Goal: Information Seeking & Learning: Learn about a topic

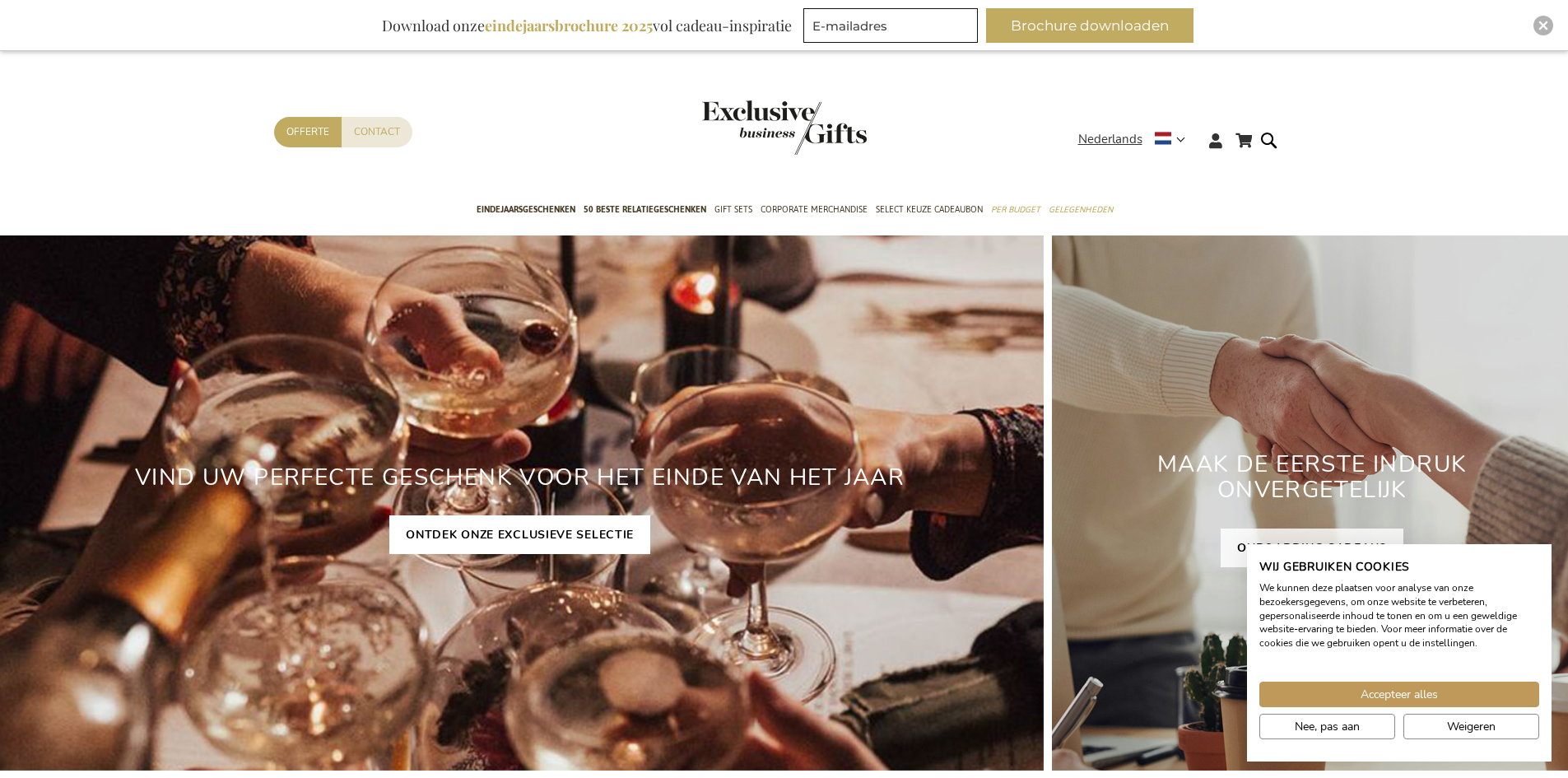
click at [596, 548] on link "ONTDEK ONZE EXCLUSIEVE SELECTIE" at bounding box center [520, 534] width 261 height 38
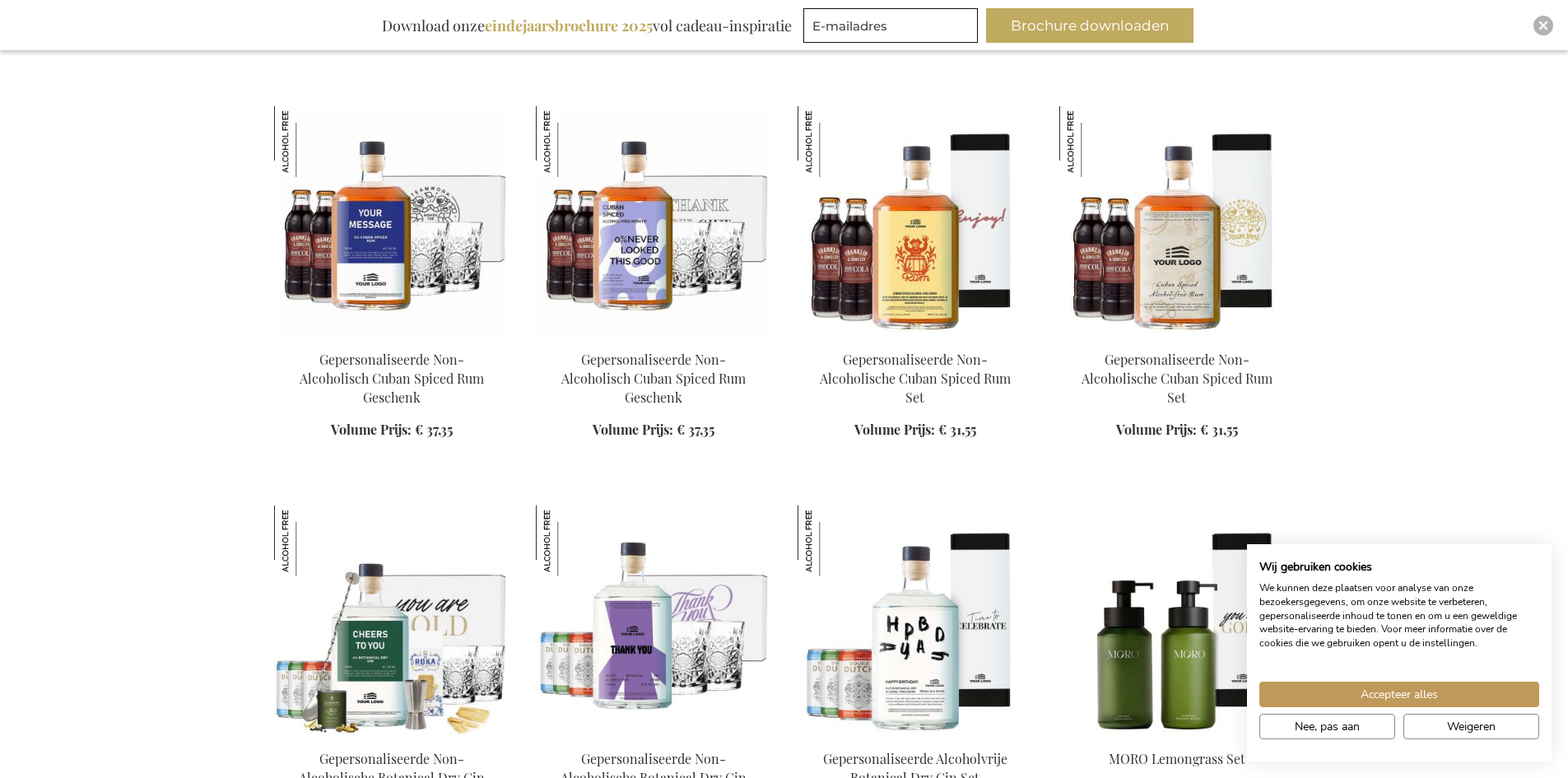
scroll to position [1728, 0]
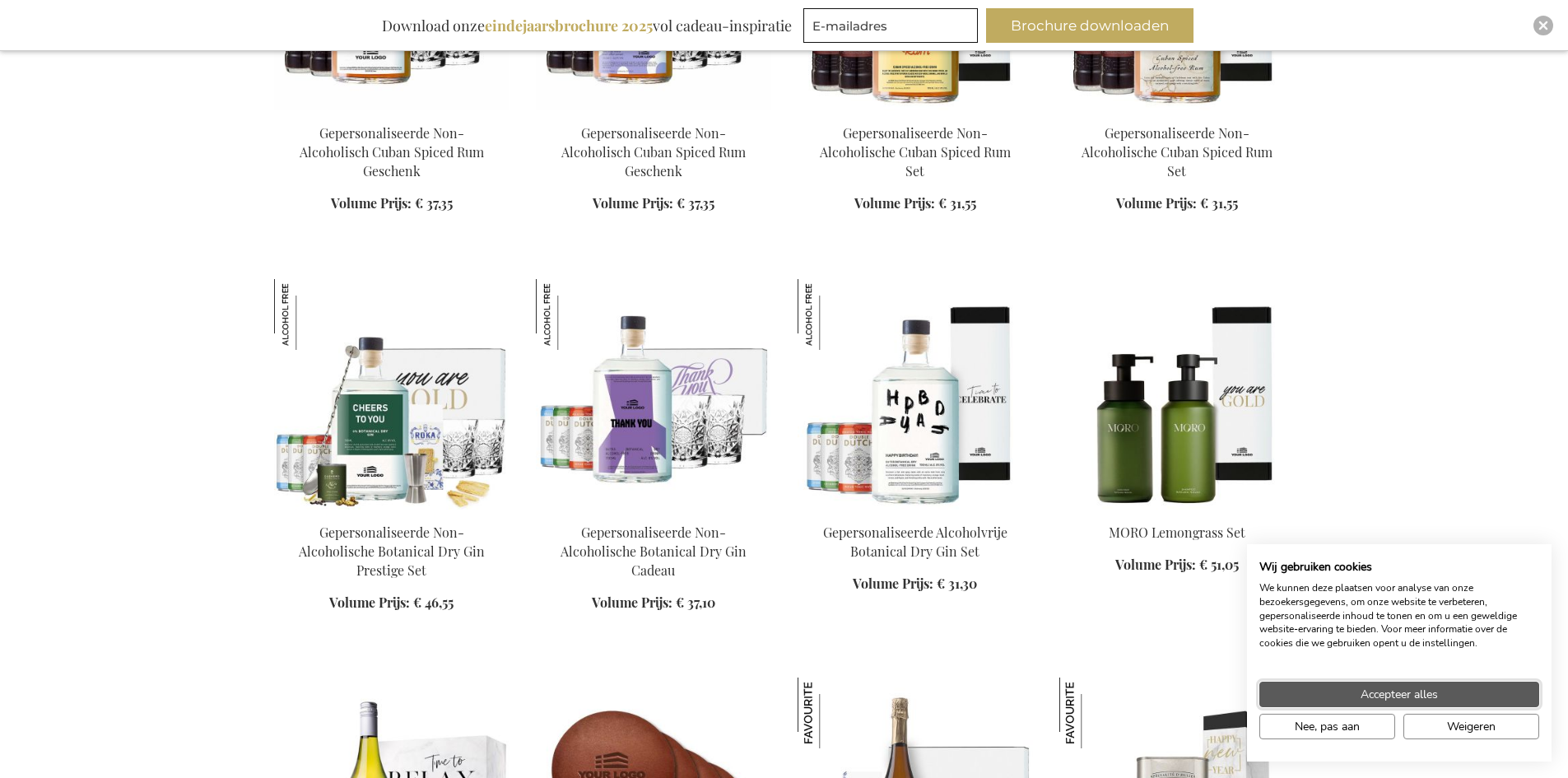
click at [1475, 685] on button "Accepteer alles" at bounding box center [1398, 695] width 280 height 26
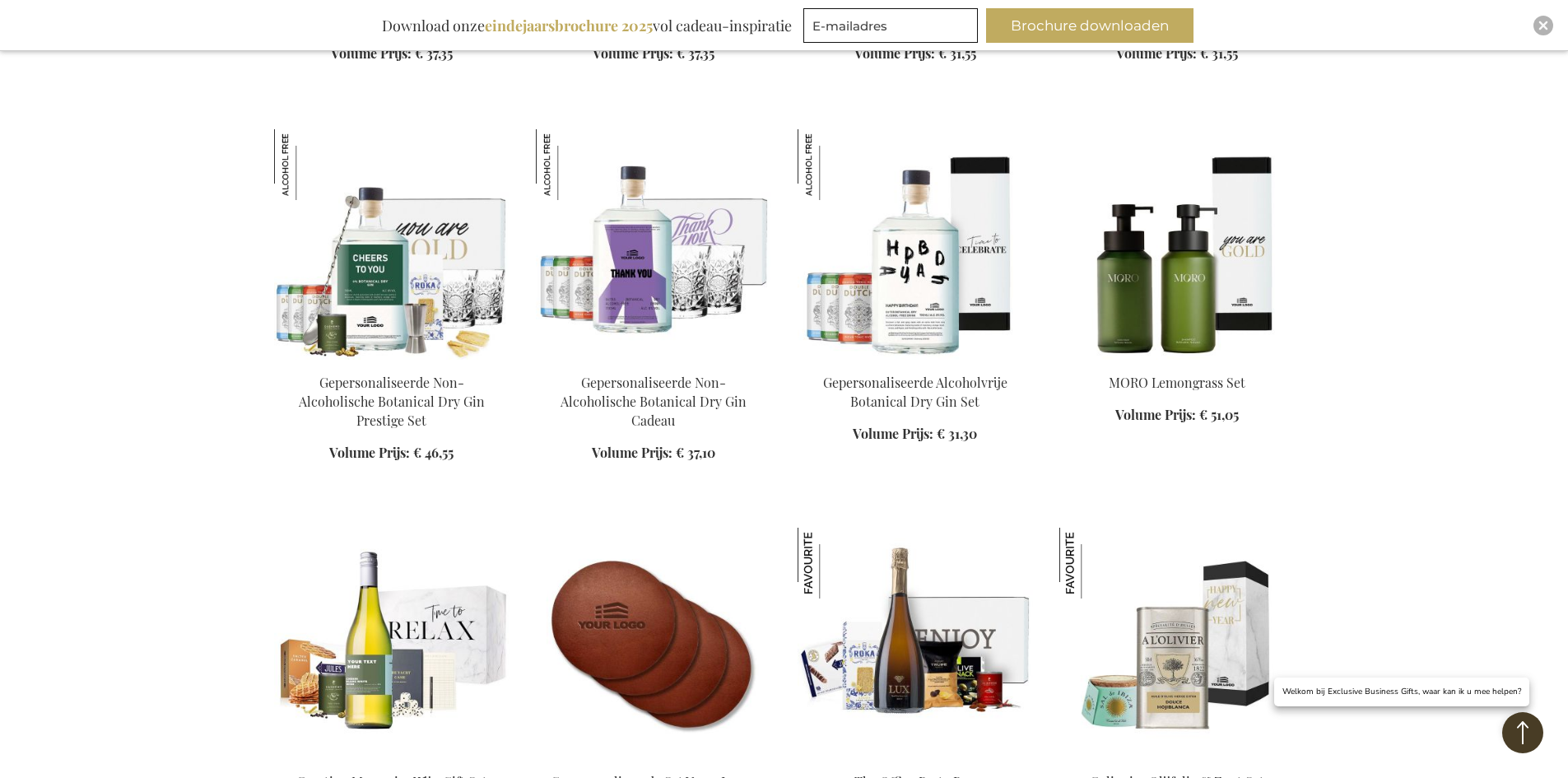
scroll to position [2057, 0]
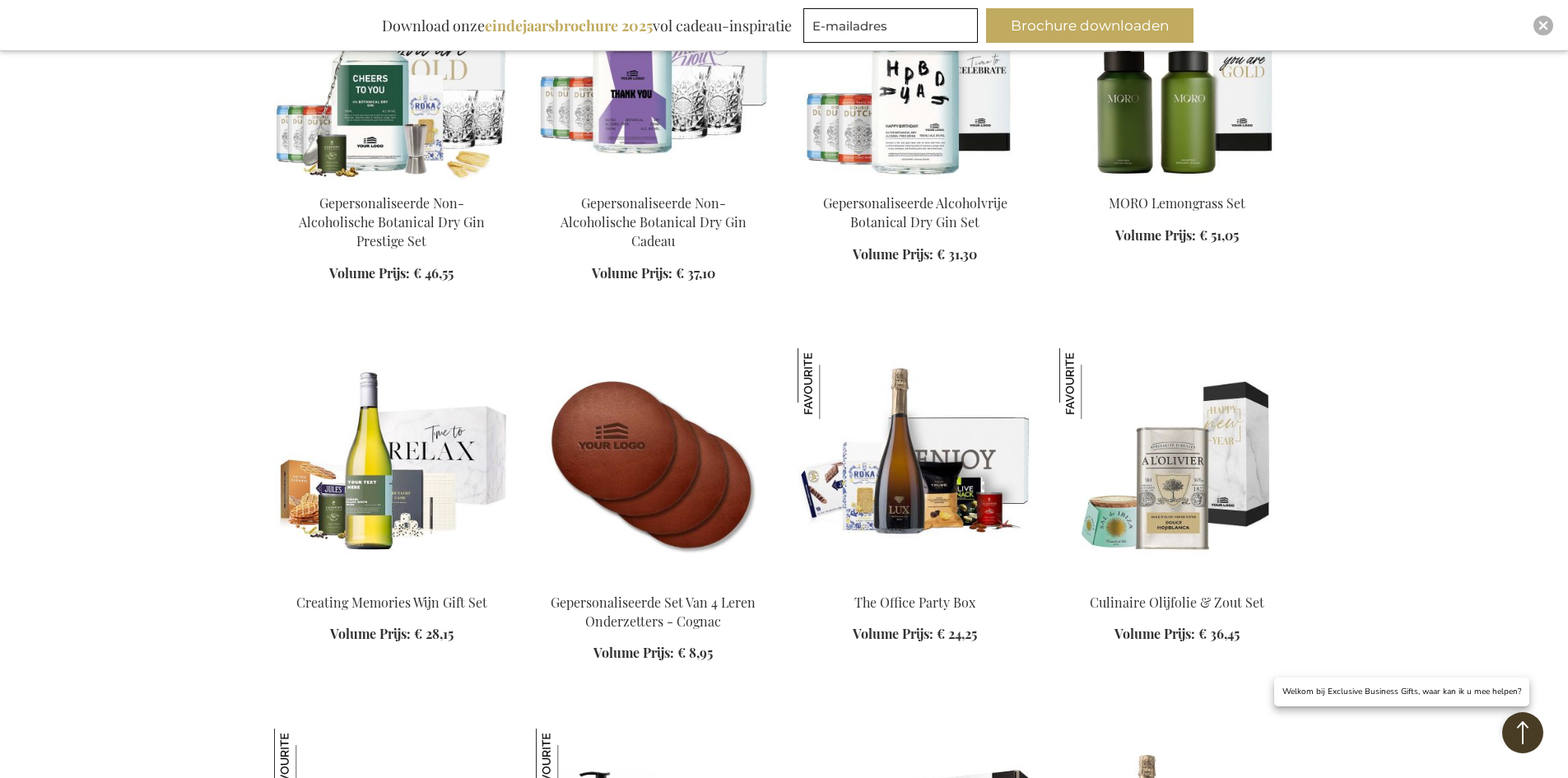
click at [991, 415] on img at bounding box center [915, 463] width 236 height 230
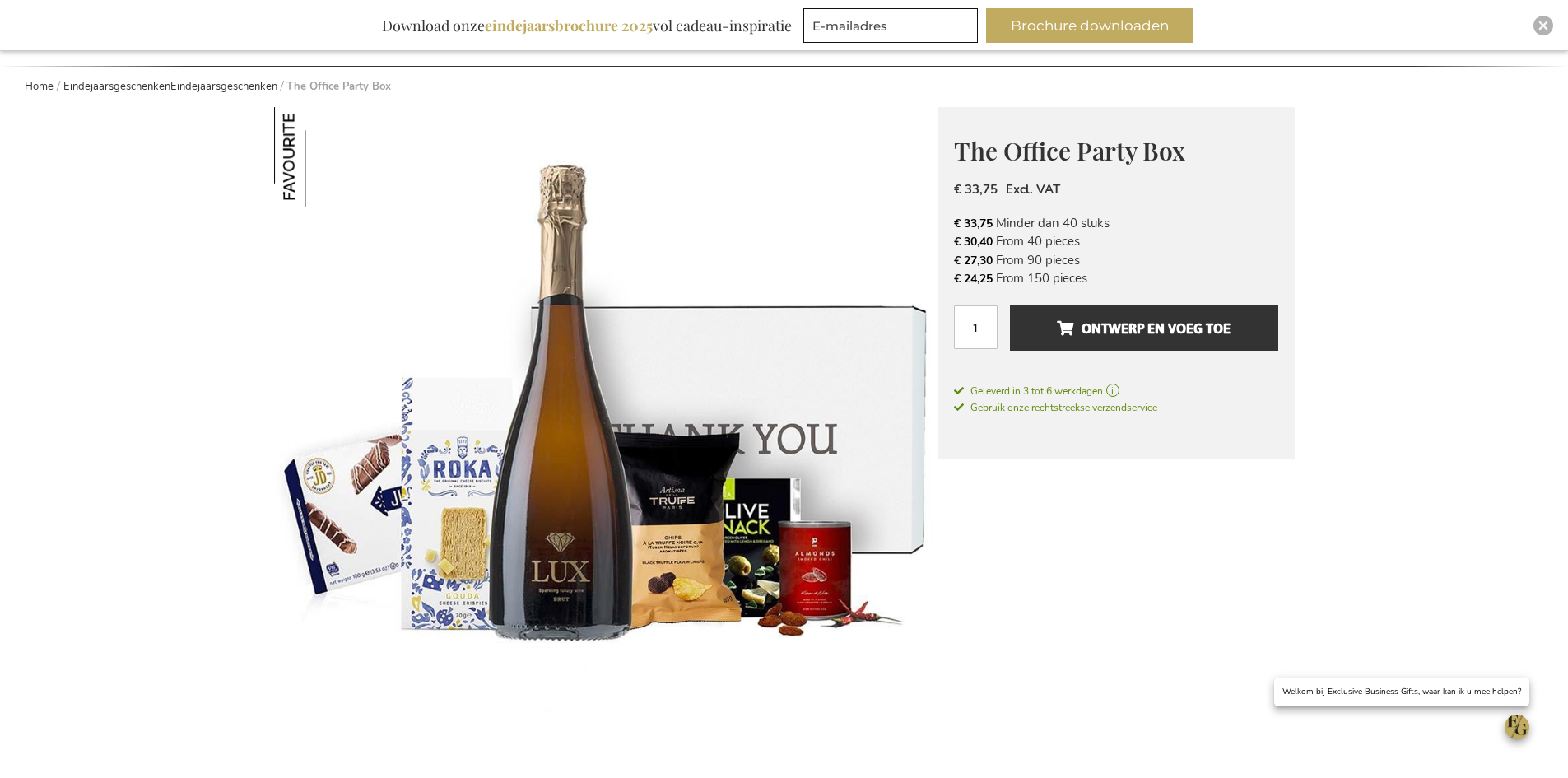
scroll to position [411, 0]
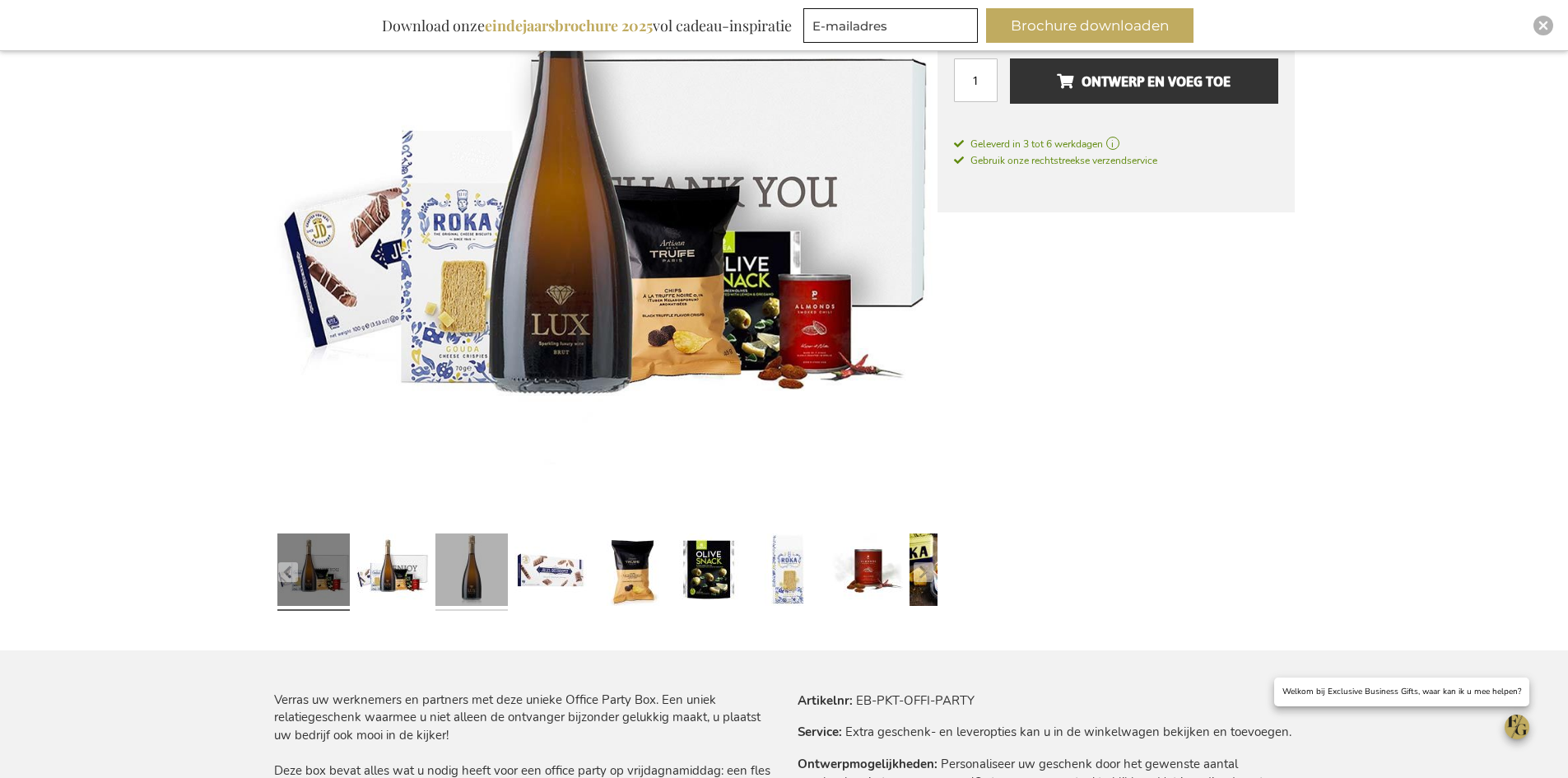
click at [448, 582] on link at bounding box center [471, 572] width 72 height 91
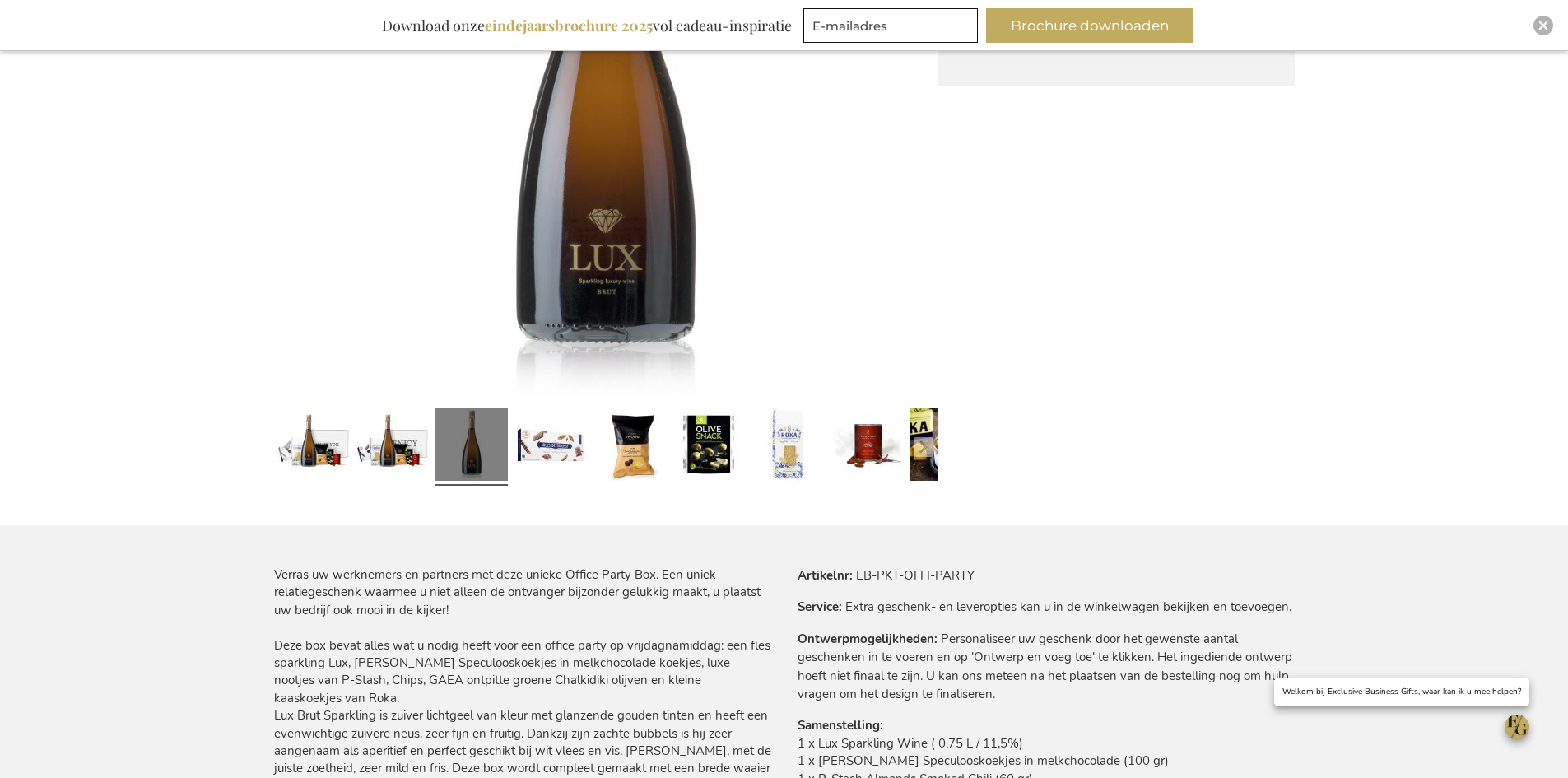
scroll to position [577, 0]
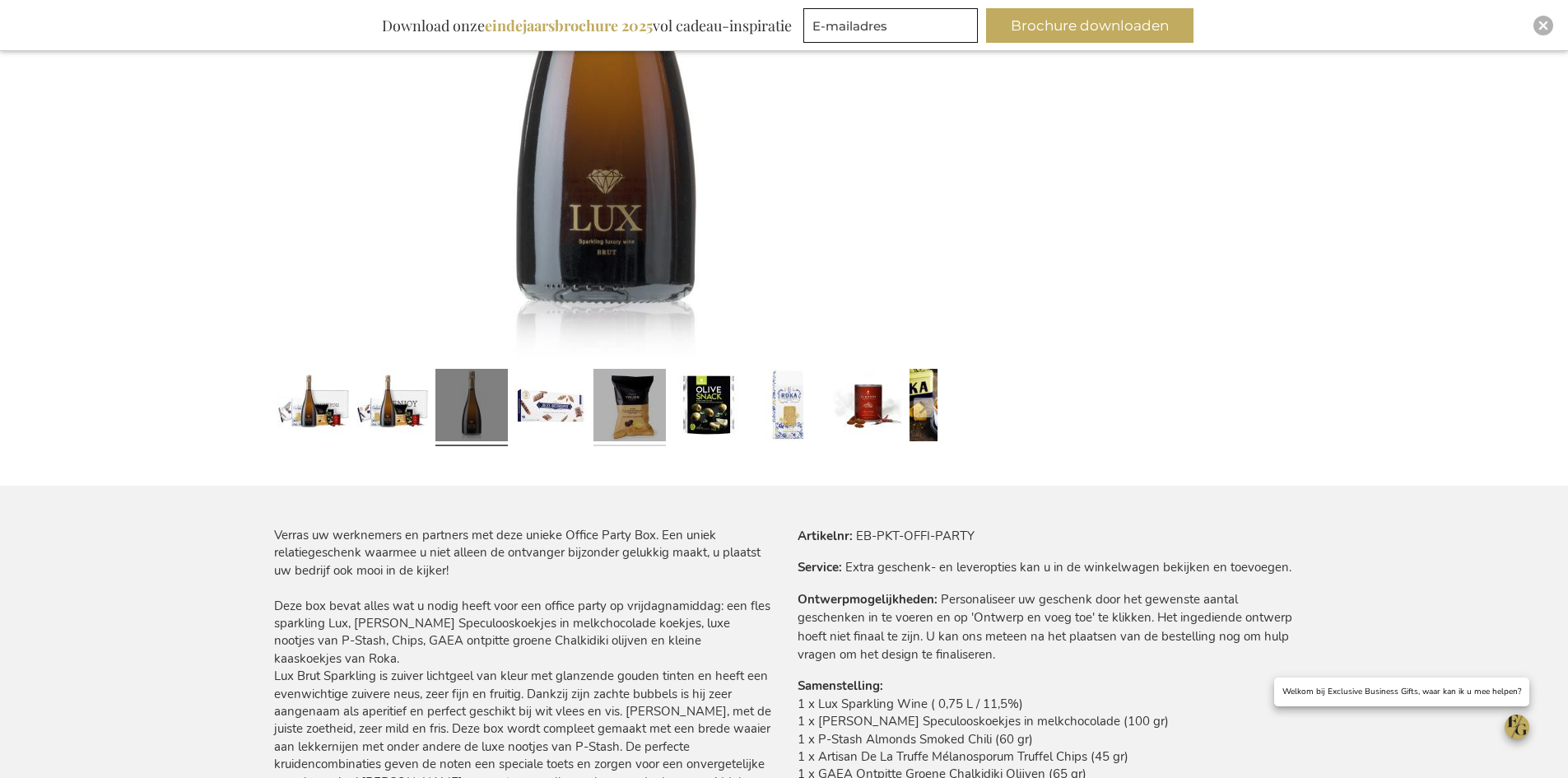
click at [609, 405] on link at bounding box center [629, 407] width 72 height 91
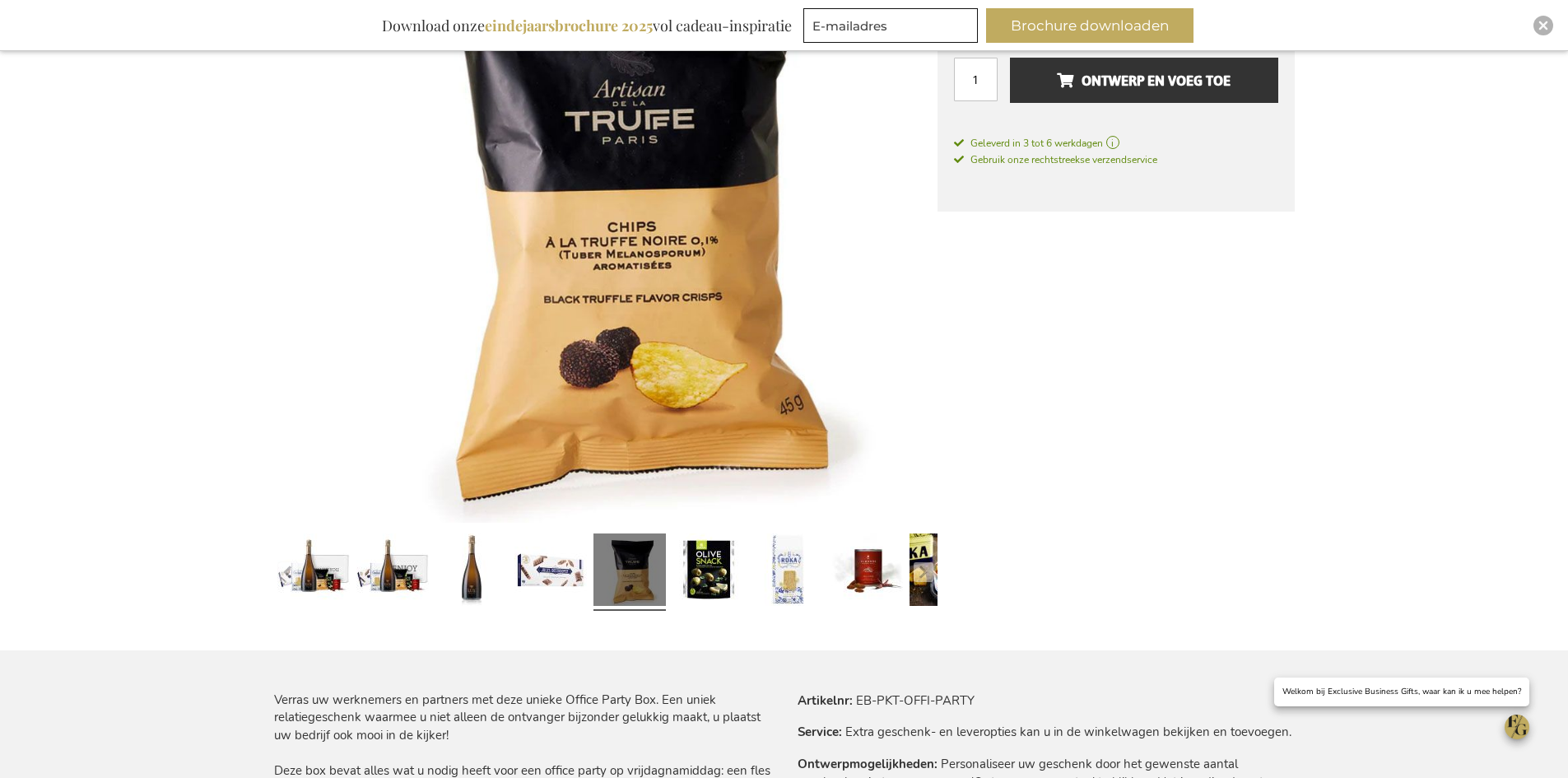
scroll to position [330, 0]
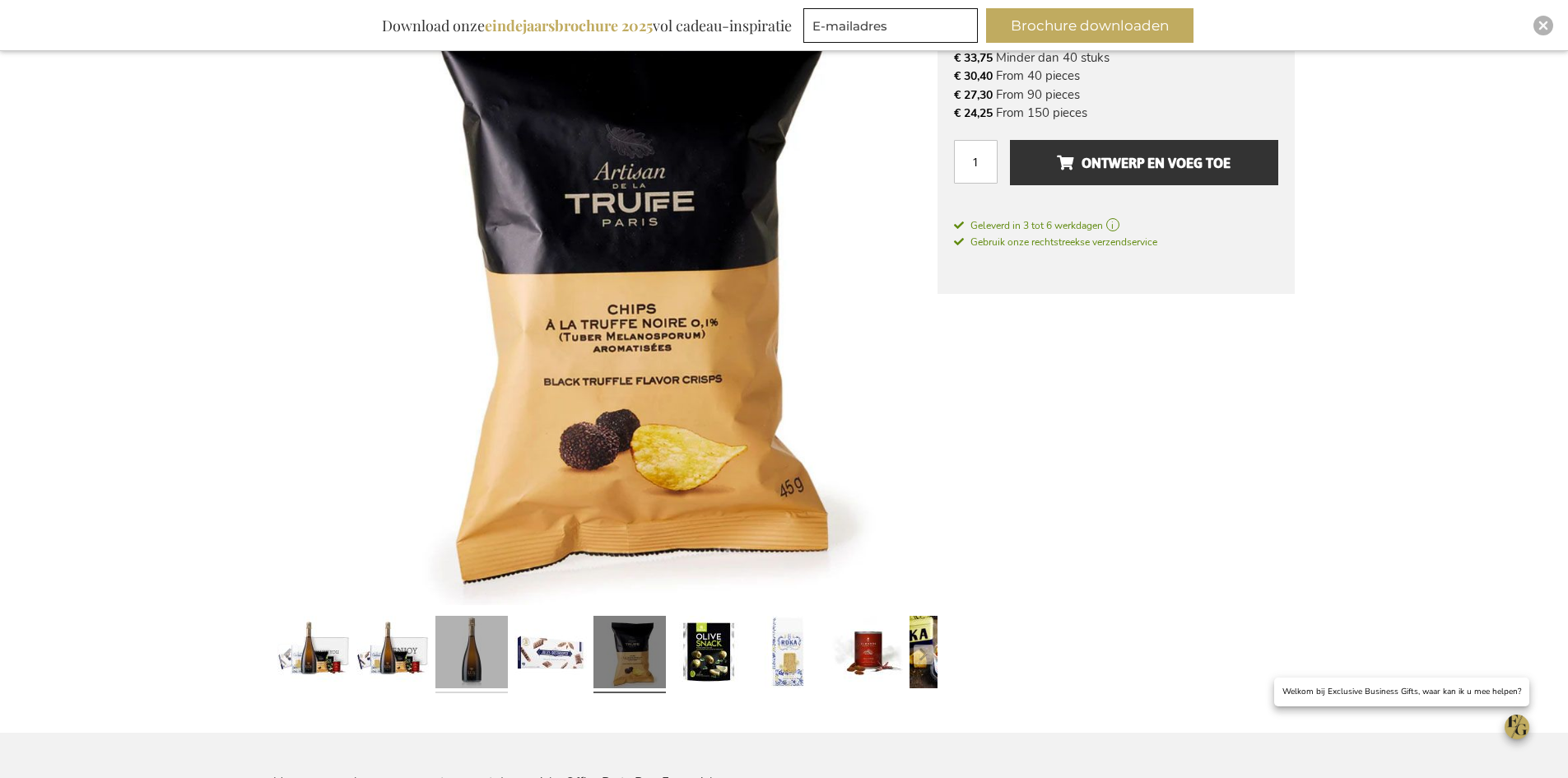
click at [462, 677] on link at bounding box center [471, 654] width 72 height 91
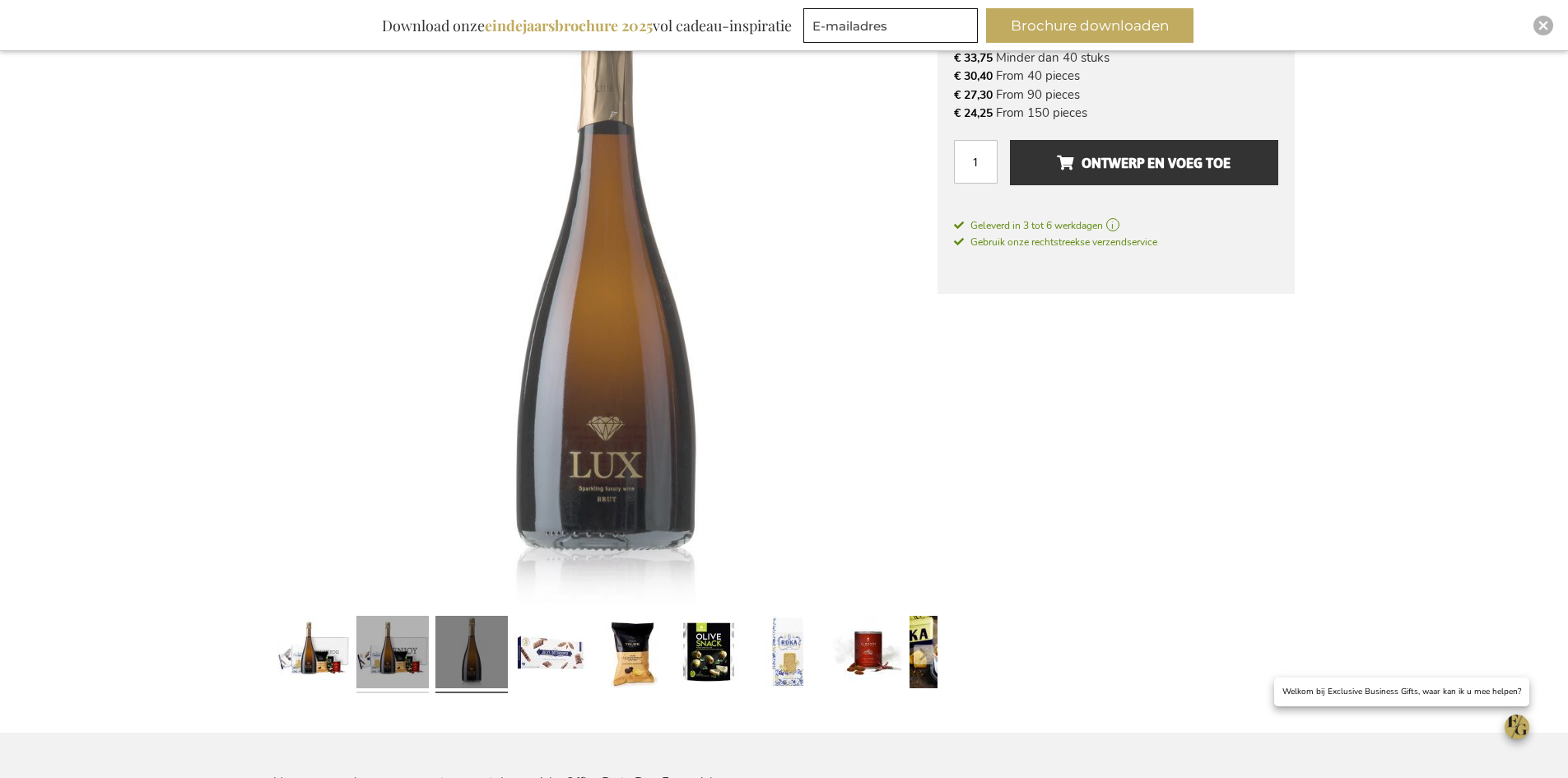
click at [399, 658] on link at bounding box center [392, 654] width 72 height 91
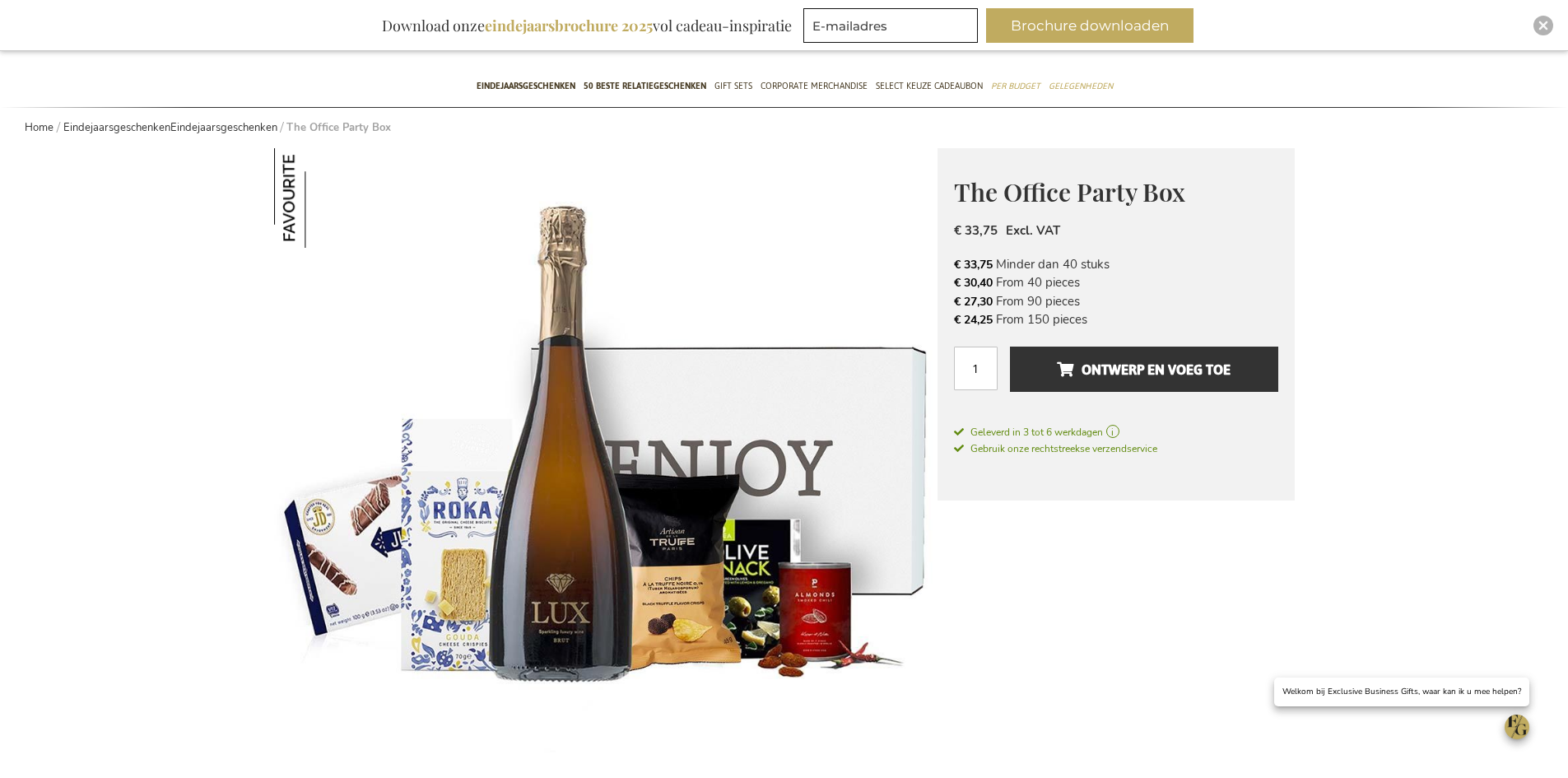
scroll to position [0, 0]
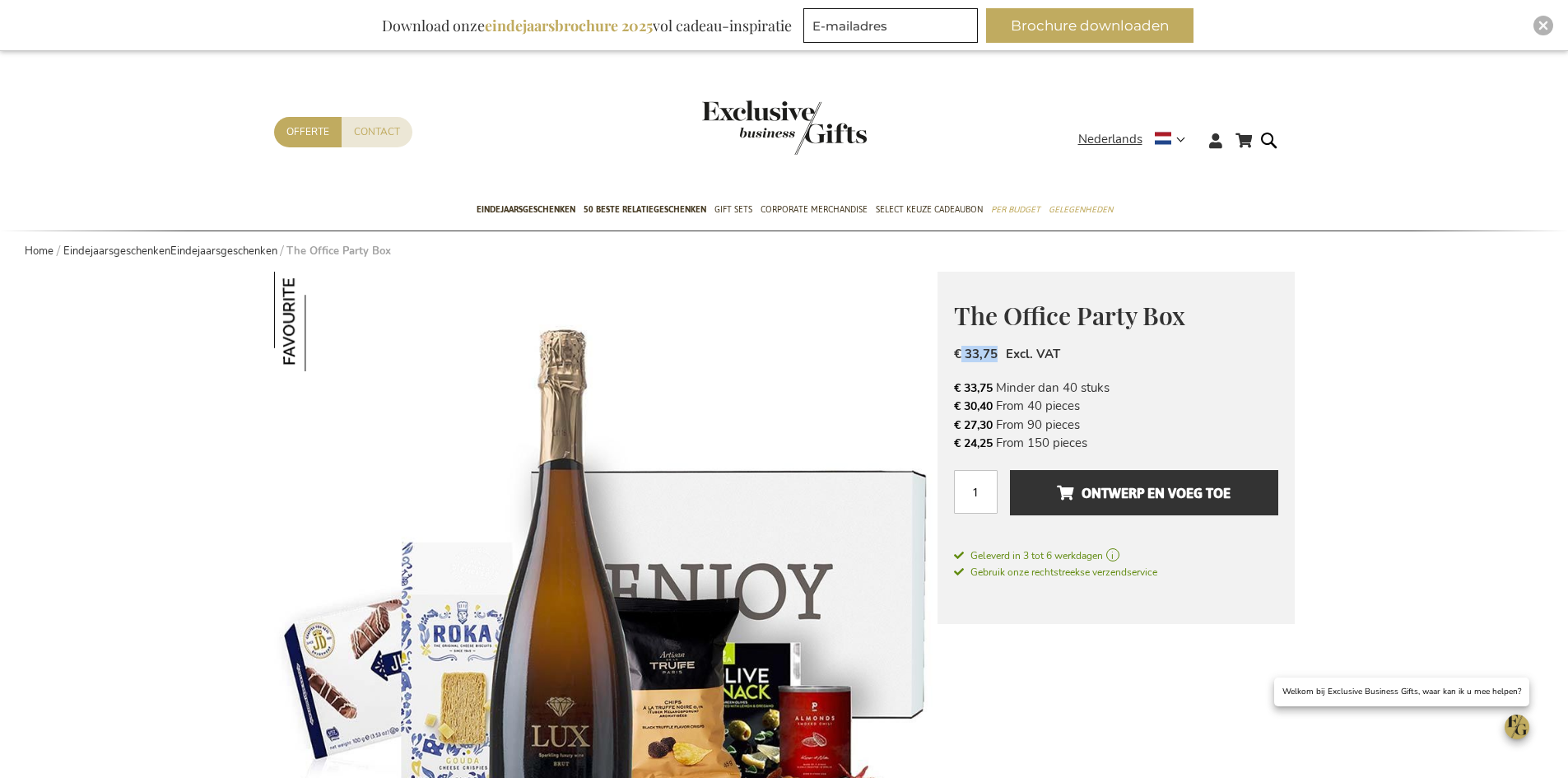
drag, startPoint x: 998, startPoint y: 348, endPoint x: 938, endPoint y: 345, distance: 60.1
click at [943, 346] on div "The Office Party Box € 33,75 Excl. VAT € 33,75 Minder dan 40 stuks € 30,40 From…" at bounding box center [1116, 447] width 357 height 353
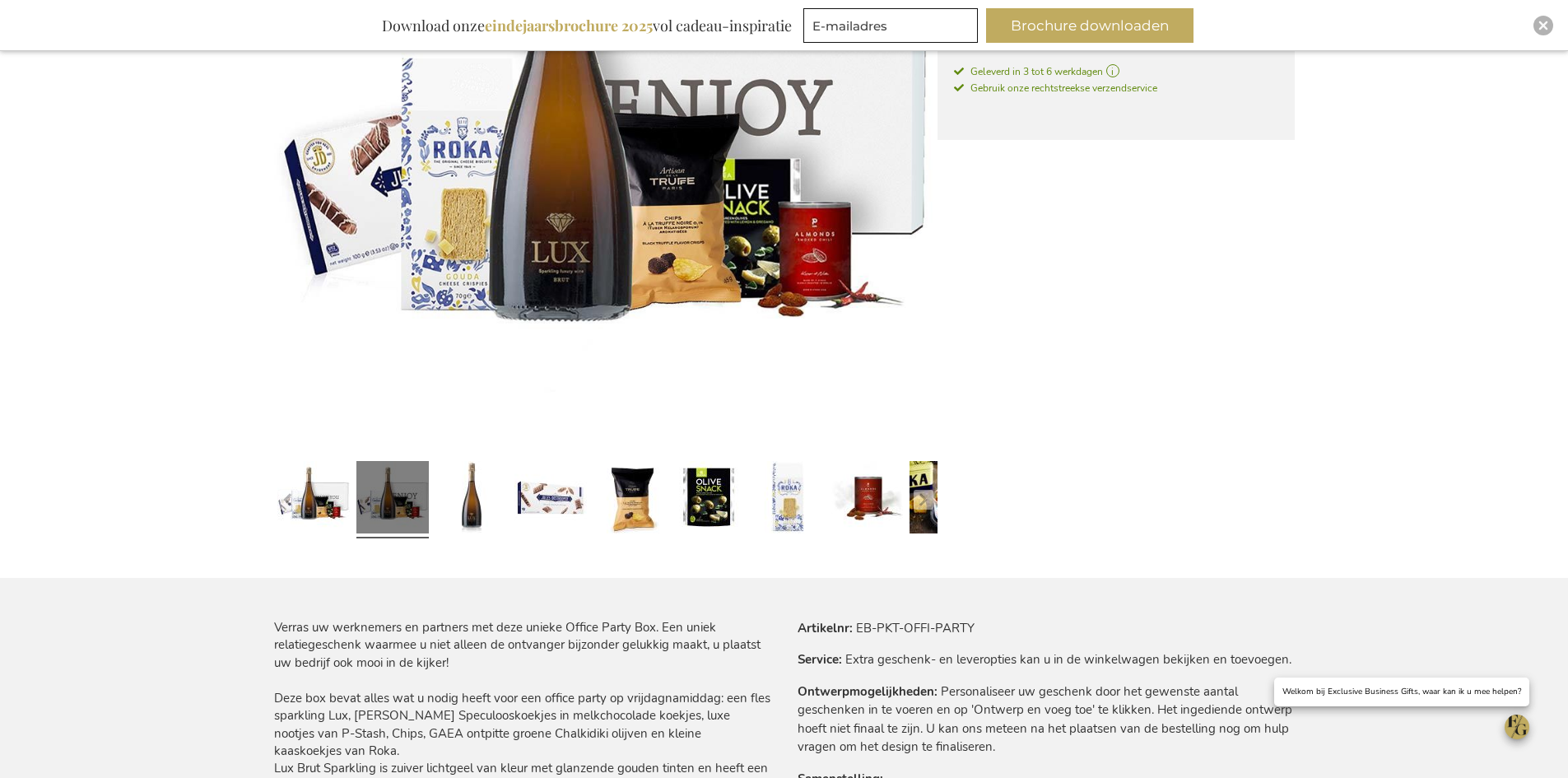
scroll to position [658, 0]
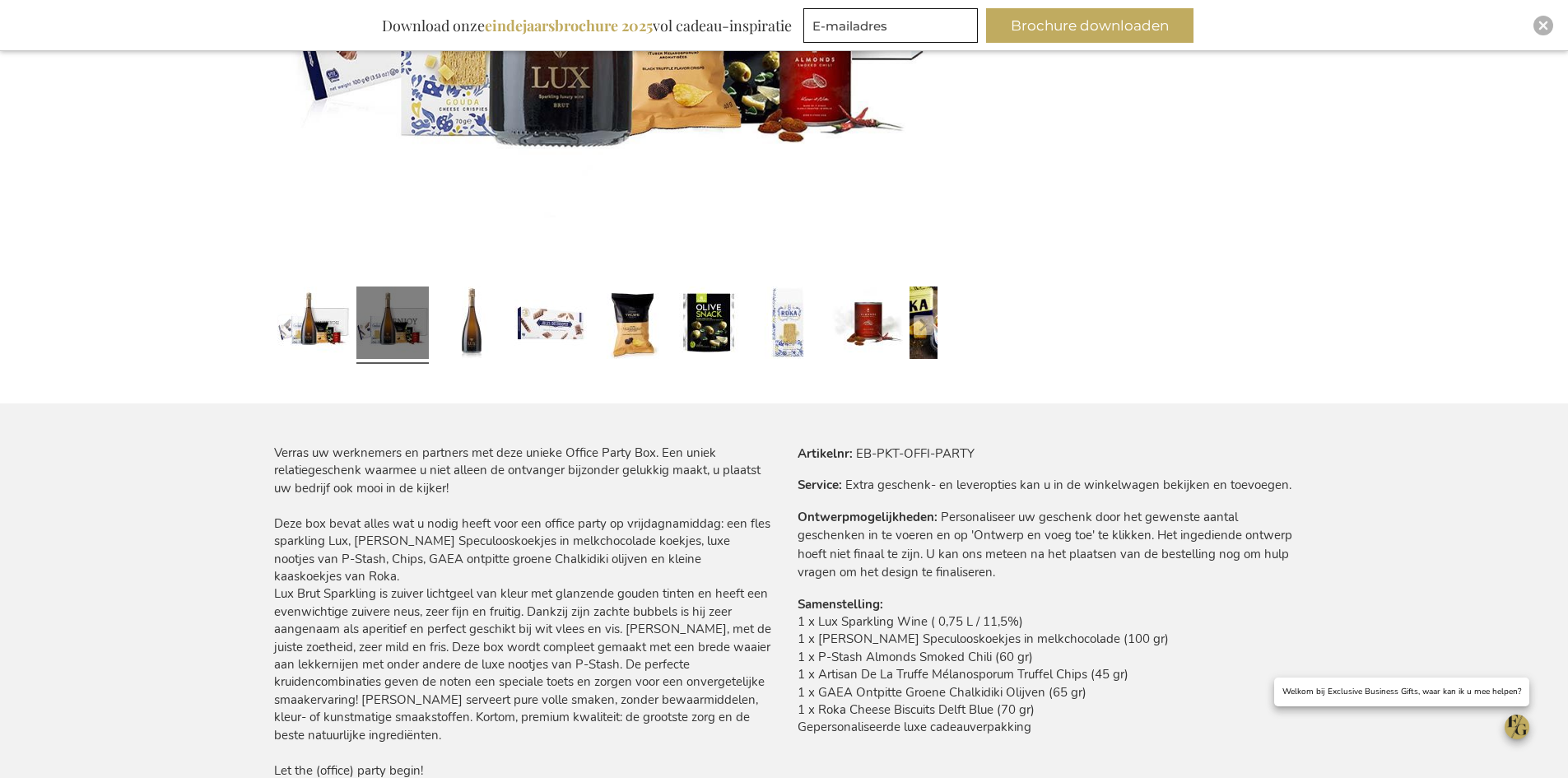
click at [1195, 658] on td "1 x Lux Sparkling Wine ( 0,75 L / 11,5%) 1 x Jules Destrooper Speculooskoekjes …" at bounding box center [1046, 679] width 497 height 132
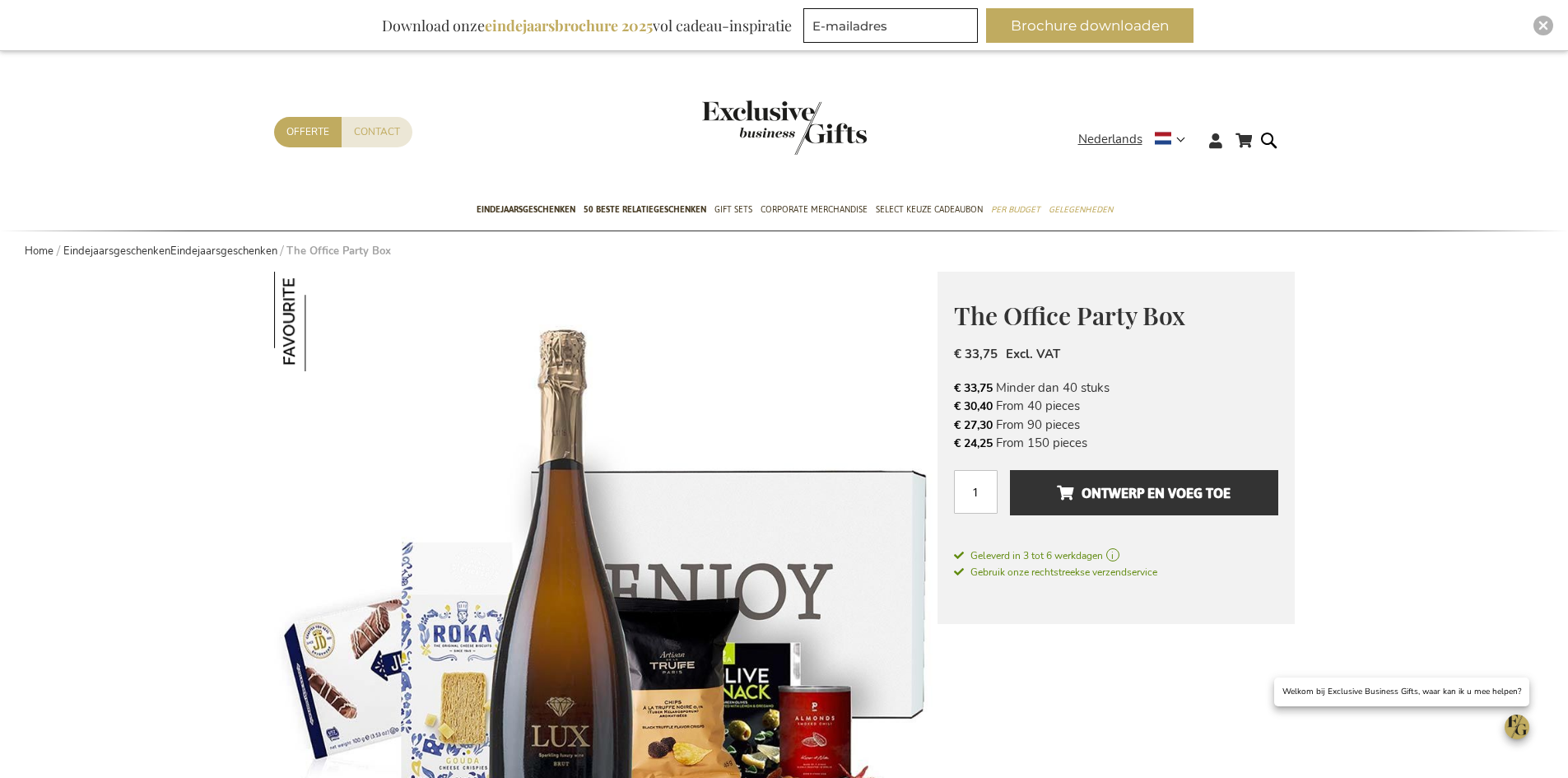
scroll to position [82, 0]
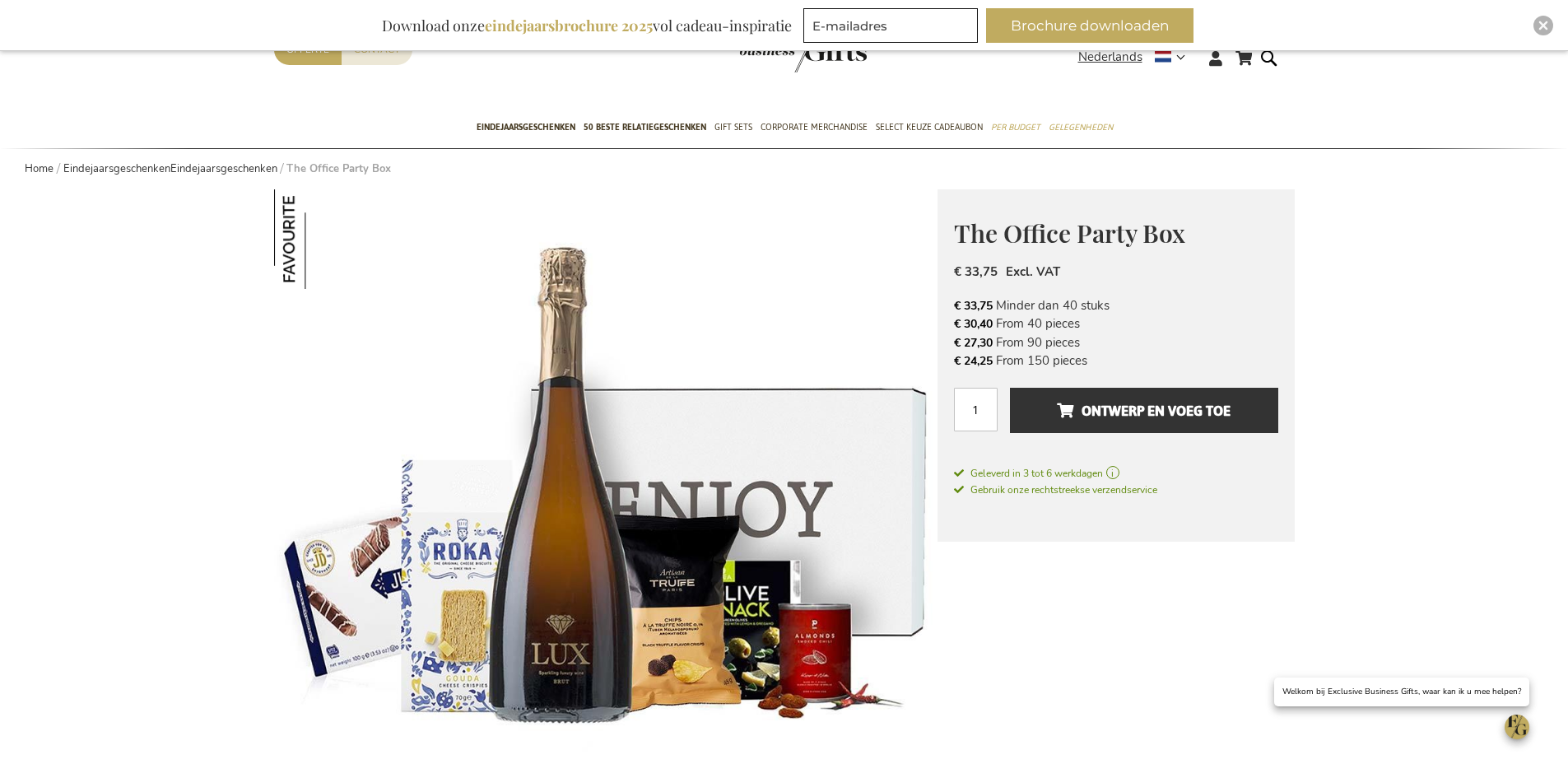
drag, startPoint x: 1087, startPoint y: 358, endPoint x: 967, endPoint y: 358, distance: 120.0
click at [969, 358] on li "€ 24,25 From 150 pieces" at bounding box center [1116, 360] width 324 height 18
drag, startPoint x: 883, startPoint y: 343, endPoint x: 883, endPoint y: 353, distance: 10.0
click at [883, 345] on img at bounding box center [606, 520] width 663 height 663
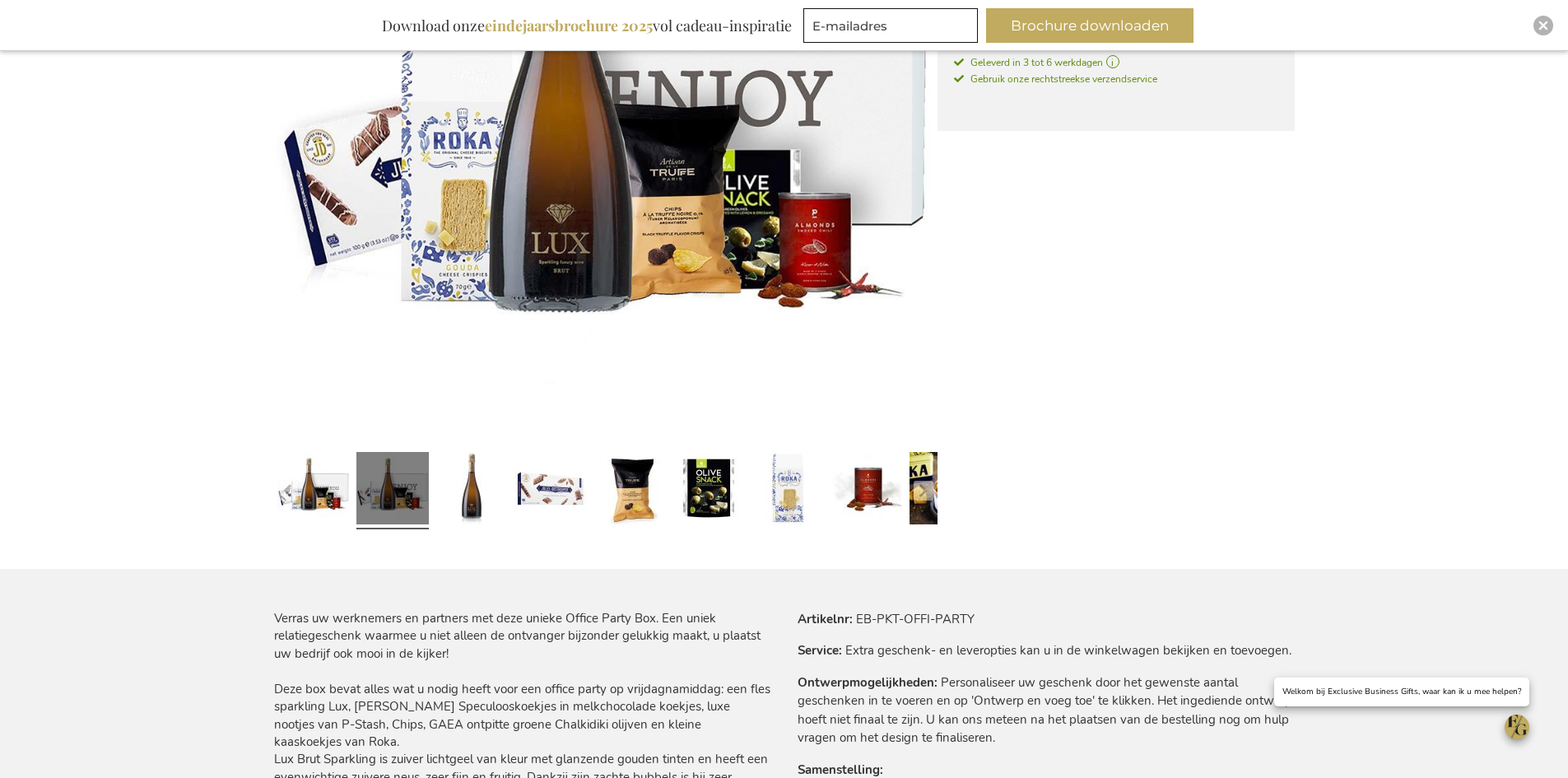
scroll to position [494, 0]
click at [634, 475] on link at bounding box center [629, 489] width 72 height 91
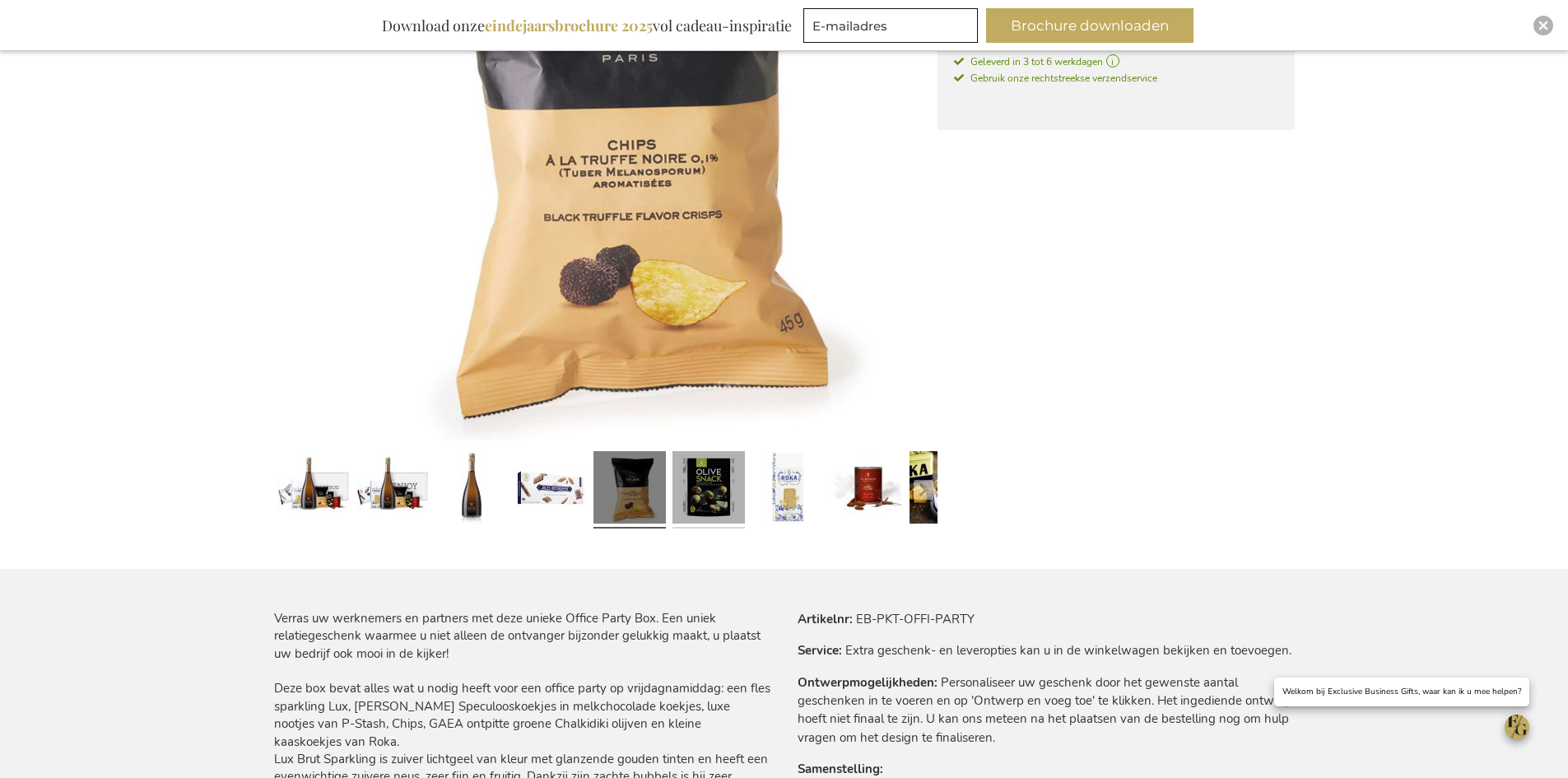
scroll to position [495, 0]
click at [704, 501] on link at bounding box center [708, 488] width 72 height 91
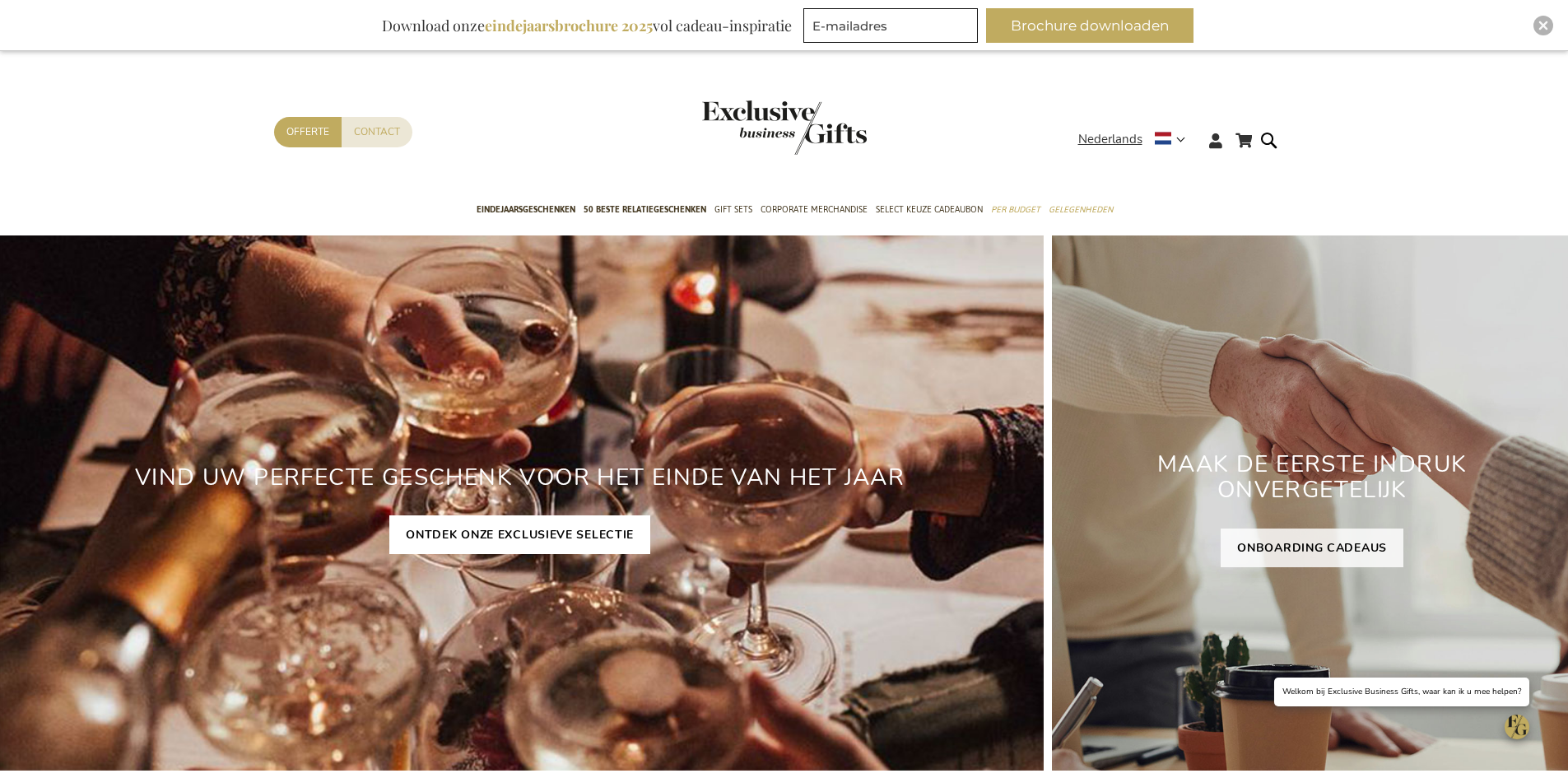
click at [554, 548] on link "ONTDEK ONZE EXCLUSIEVE SELECTIE" at bounding box center [520, 534] width 261 height 38
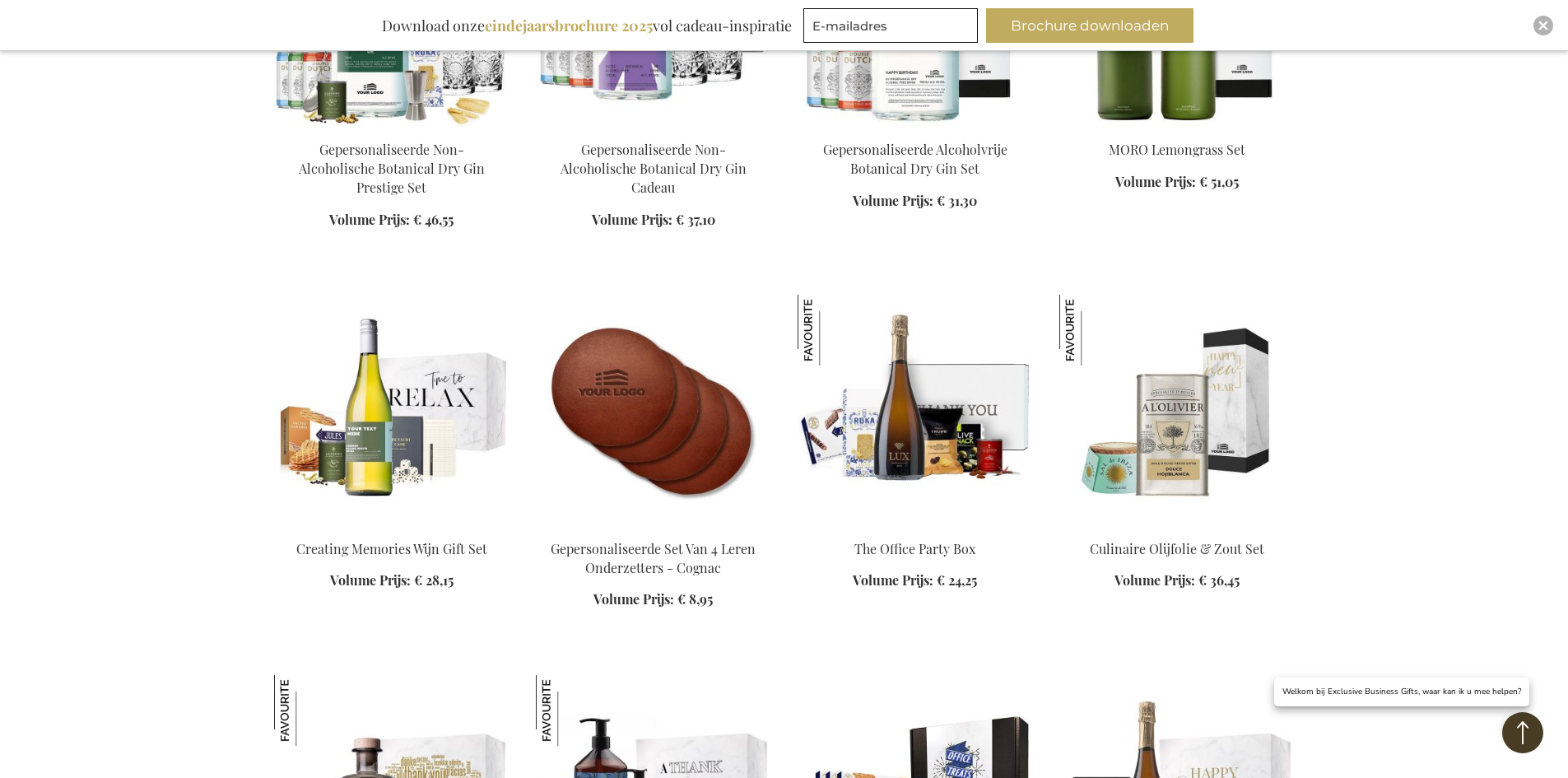
scroll to position [2140, 0]
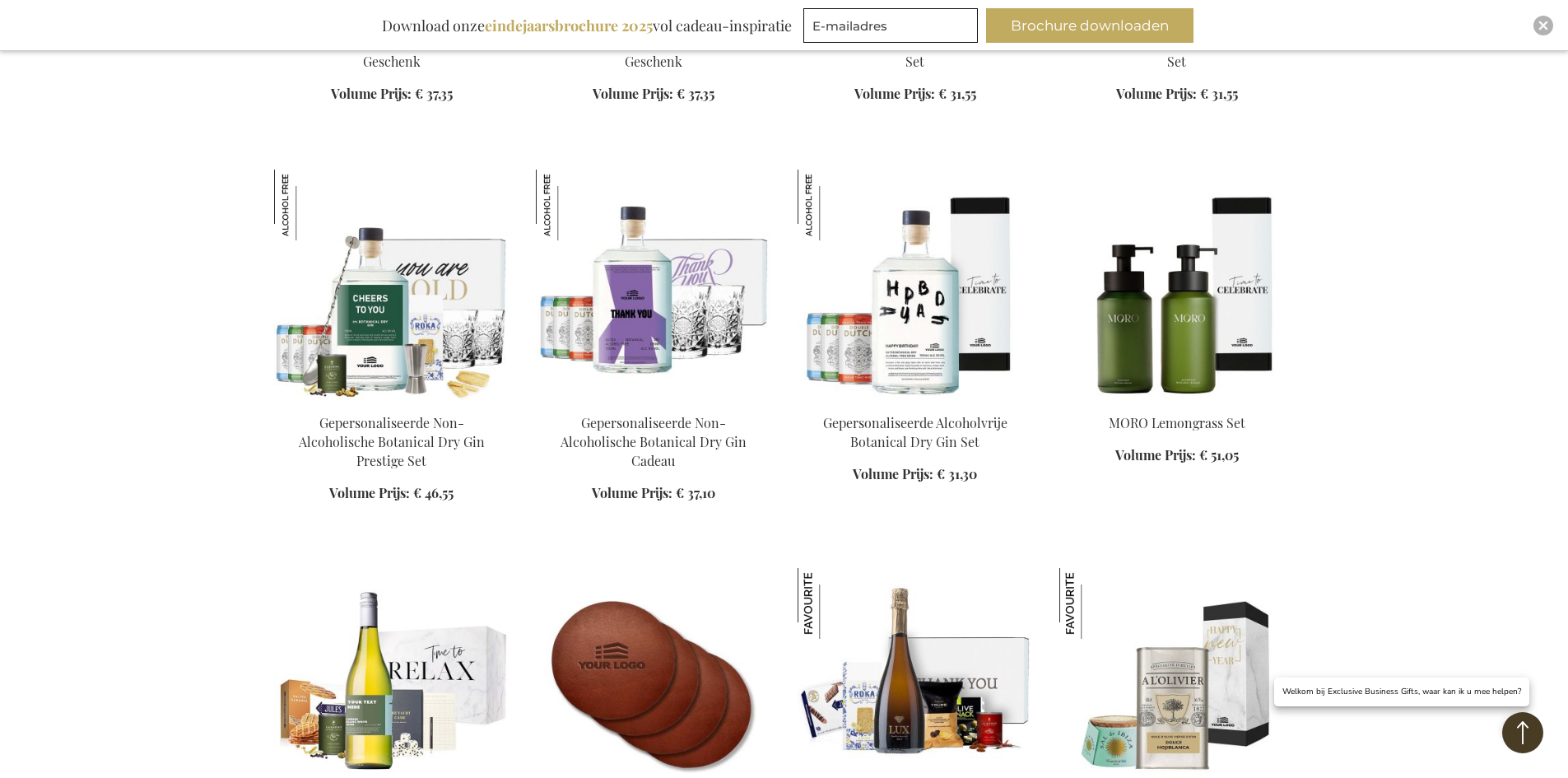
scroll to position [1975, 0]
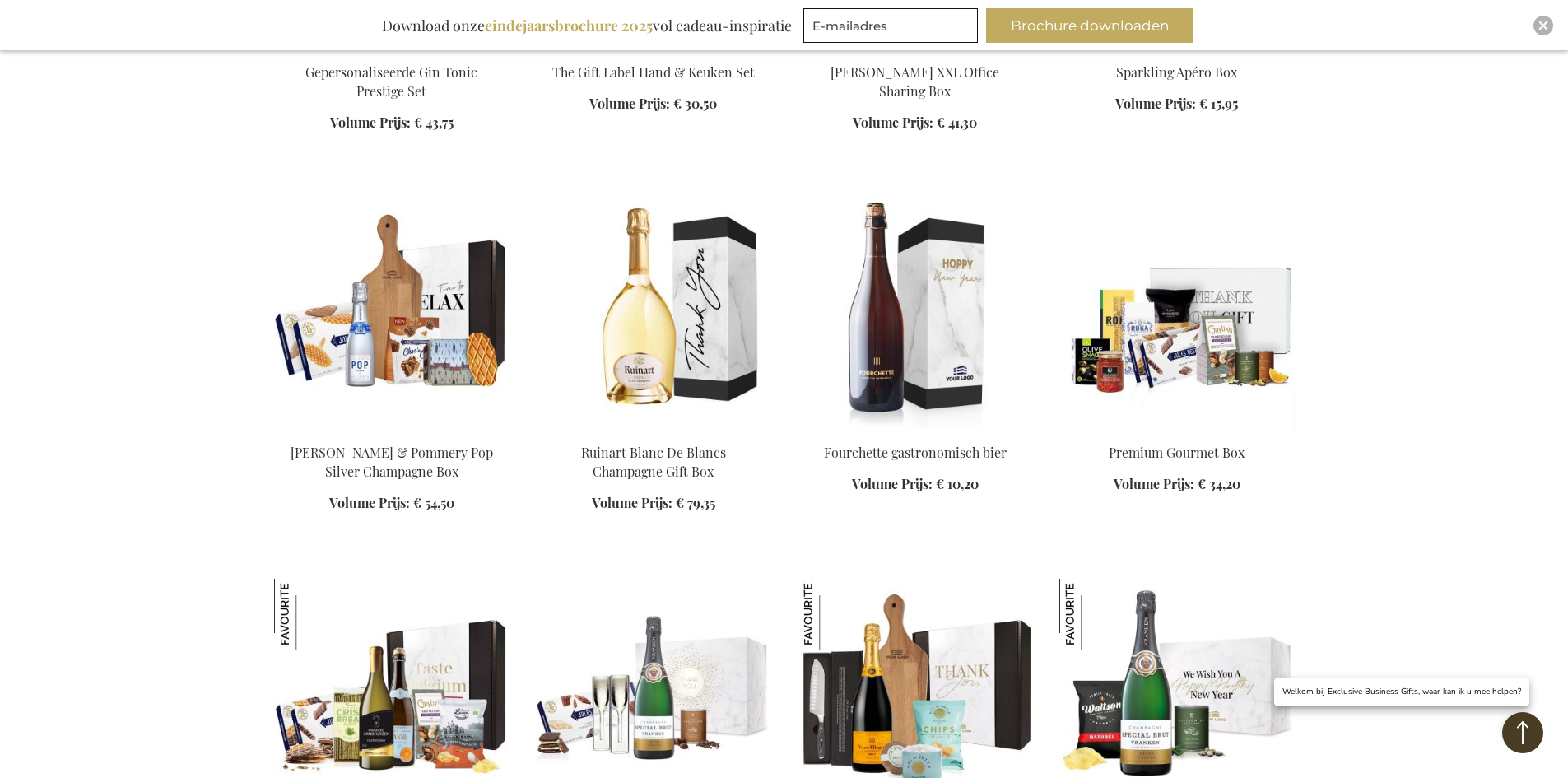
scroll to position [3292, 0]
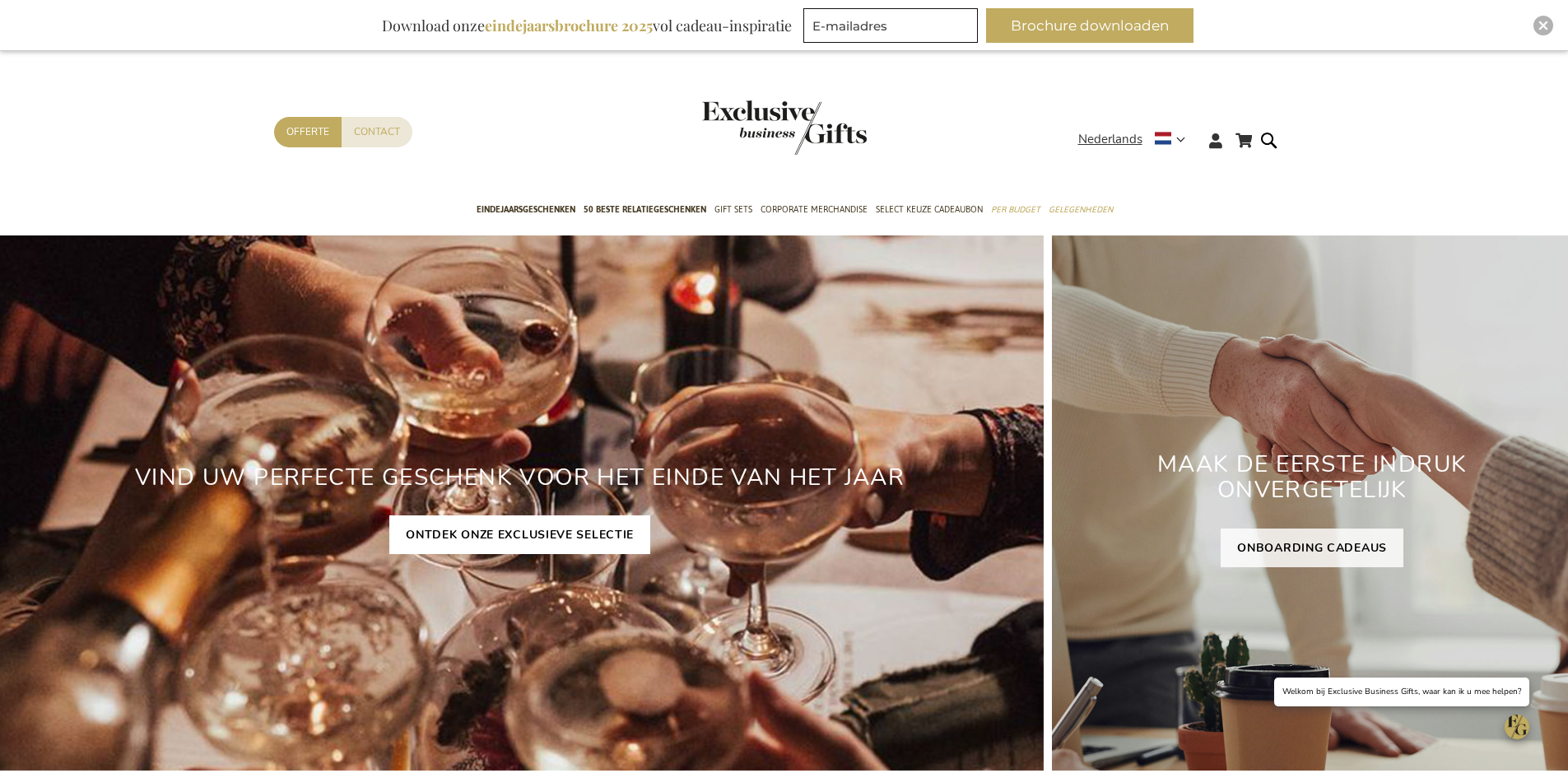
click at [471, 547] on link "ONTDEK ONZE EXCLUSIEVE SELECTIE" at bounding box center [520, 534] width 261 height 38
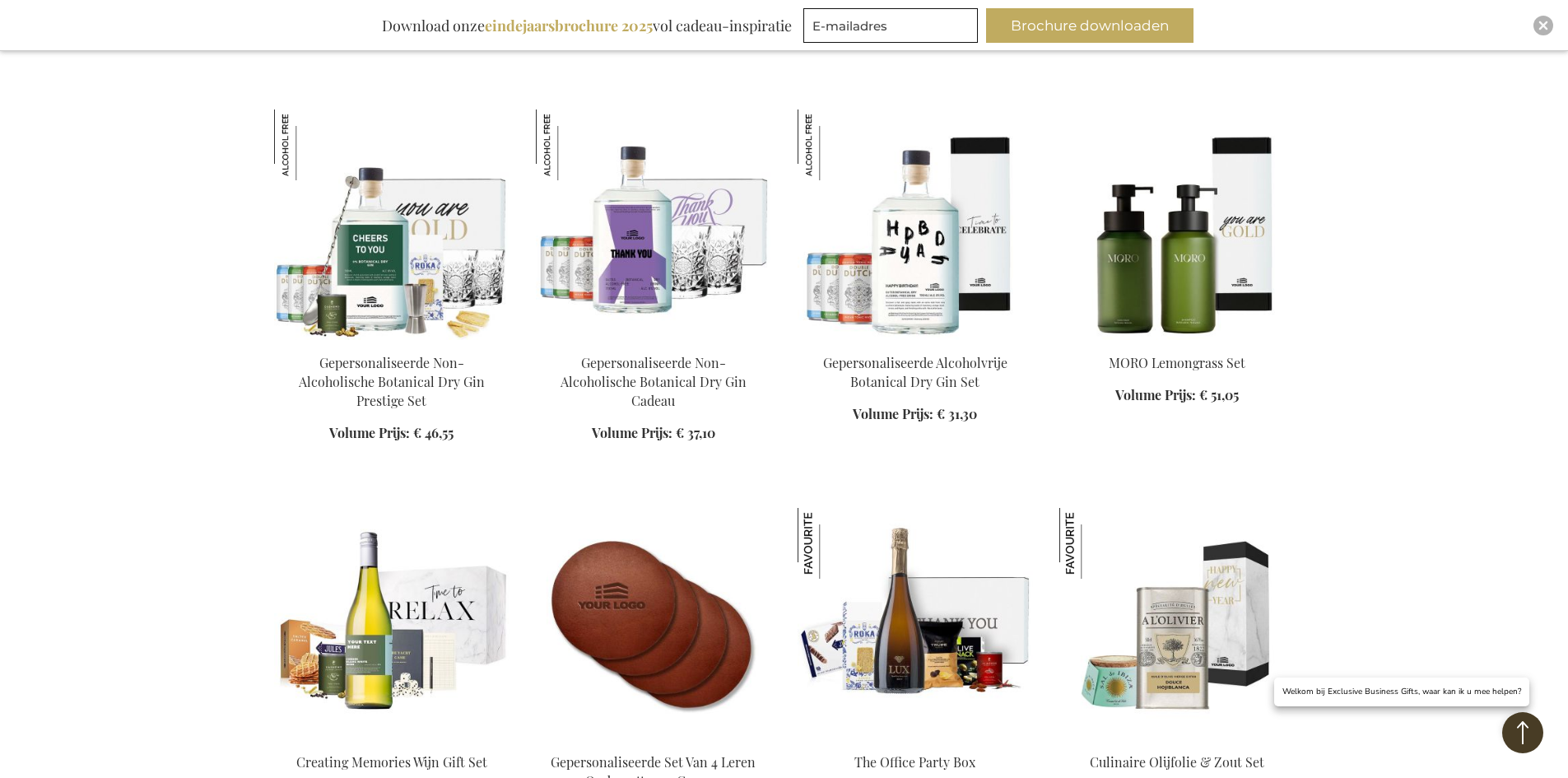
scroll to position [1811, 0]
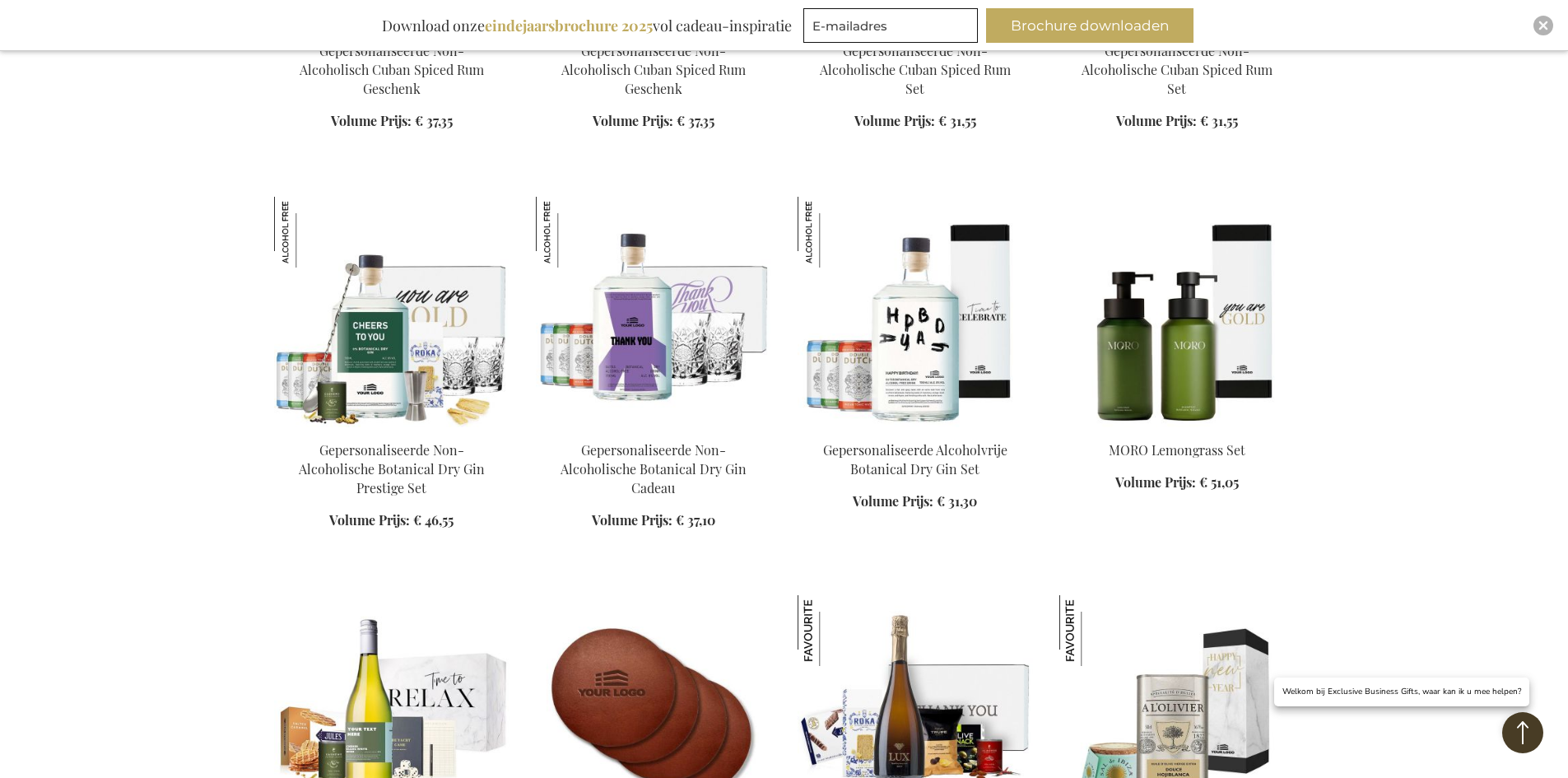
click at [905, 633] on img at bounding box center [915, 709] width 236 height 230
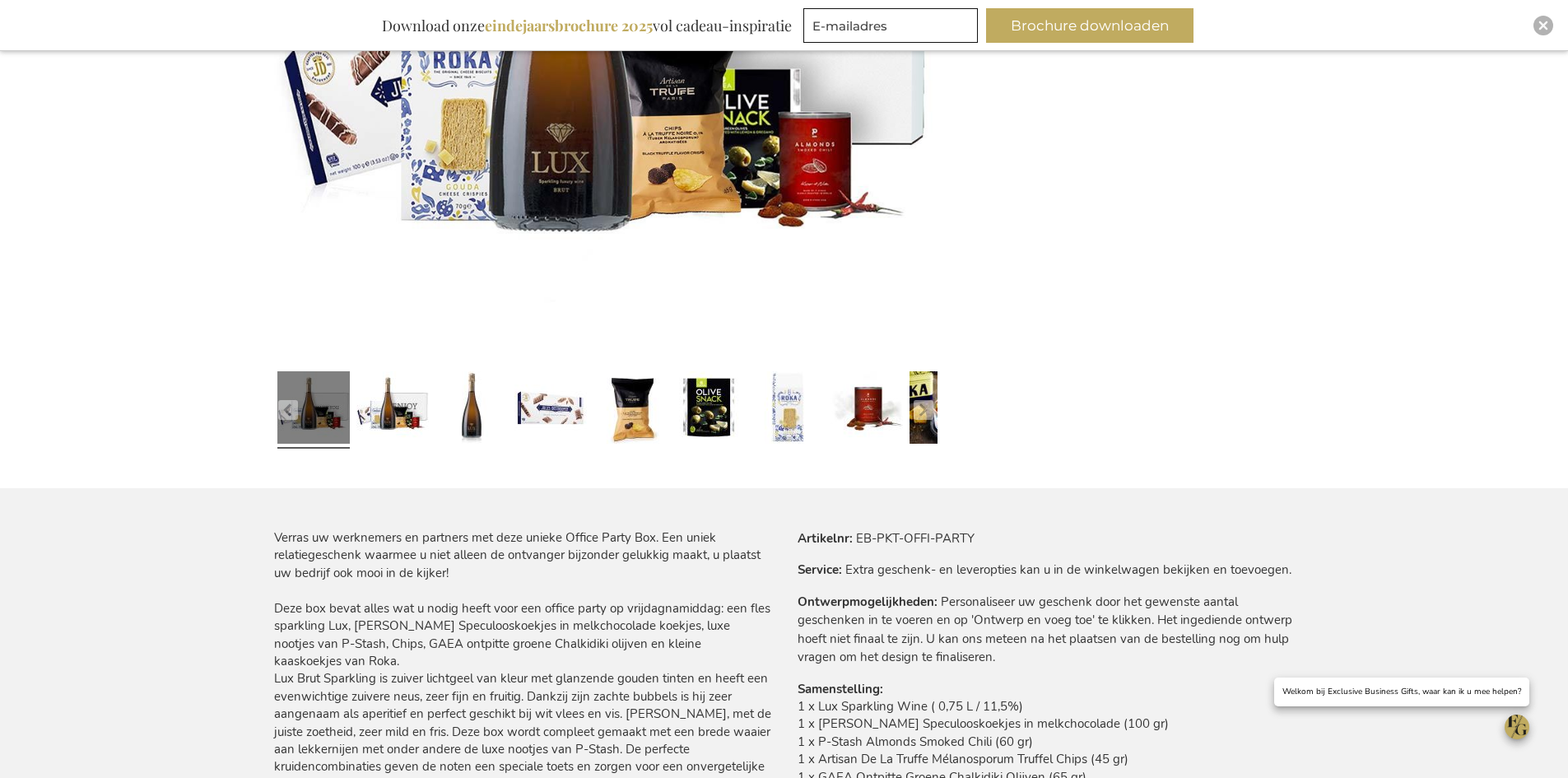
scroll to position [576, 0]
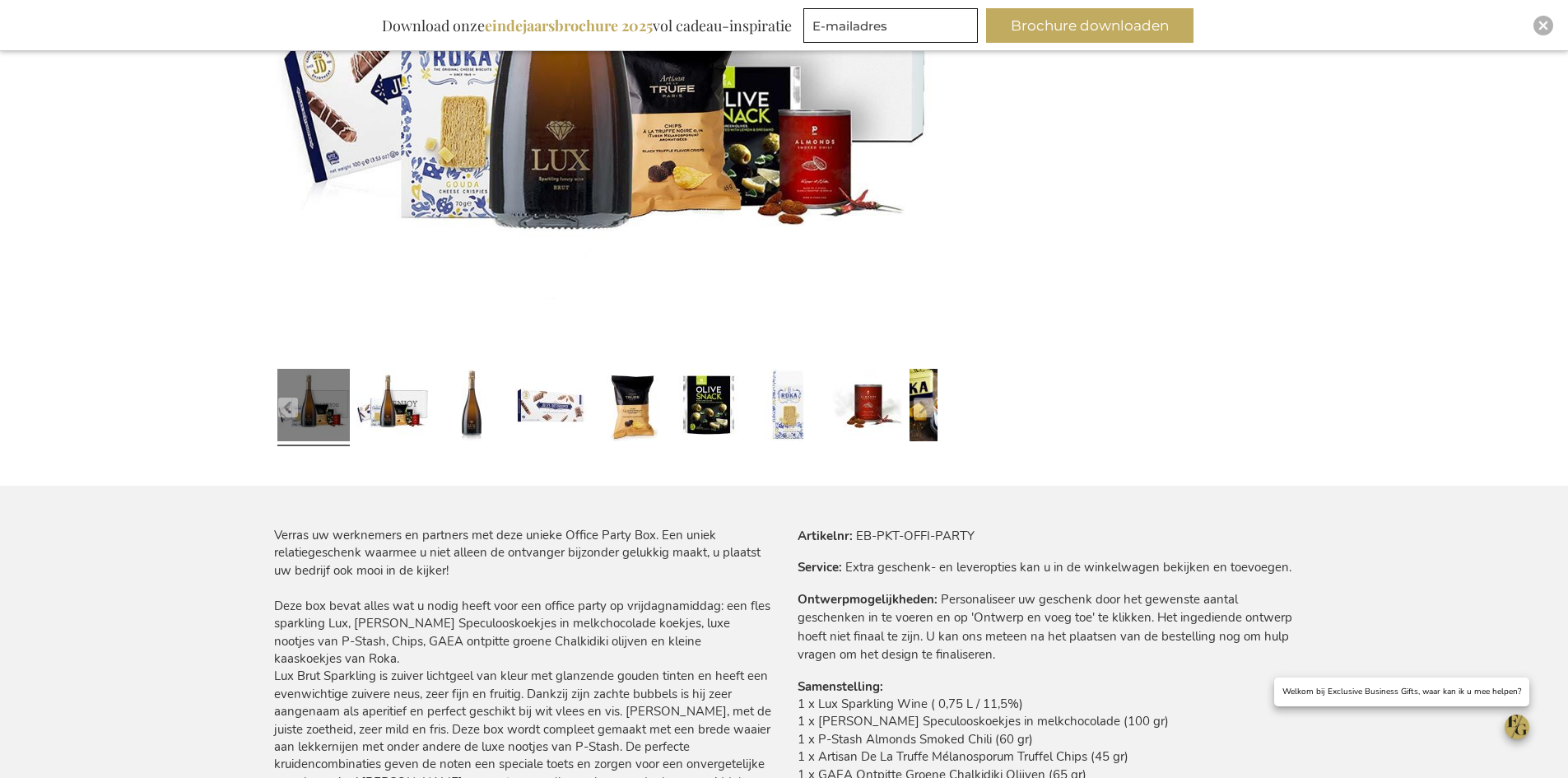
click at [822, 706] on td "1 x Lux Sparkling Wine ( 0,75 L / 11,5%) 1 x [PERSON_NAME] Speculooskoekjes in …" at bounding box center [1046, 762] width 497 height 132
drag, startPoint x: 822, startPoint y: 706, endPoint x: 883, endPoint y: 701, distance: 61.2
click at [883, 701] on td "1 x Lux Sparkling Wine ( 0,75 L / 11,5%) 1 x [PERSON_NAME] Speculooskoekjes in …" at bounding box center [1046, 762] width 497 height 132
click at [930, 723] on td "1 x Lux Sparkling Wine ( 0,75 L / 11,5%) 1 x [PERSON_NAME] Speculooskoekjes in …" at bounding box center [1046, 762] width 497 height 132
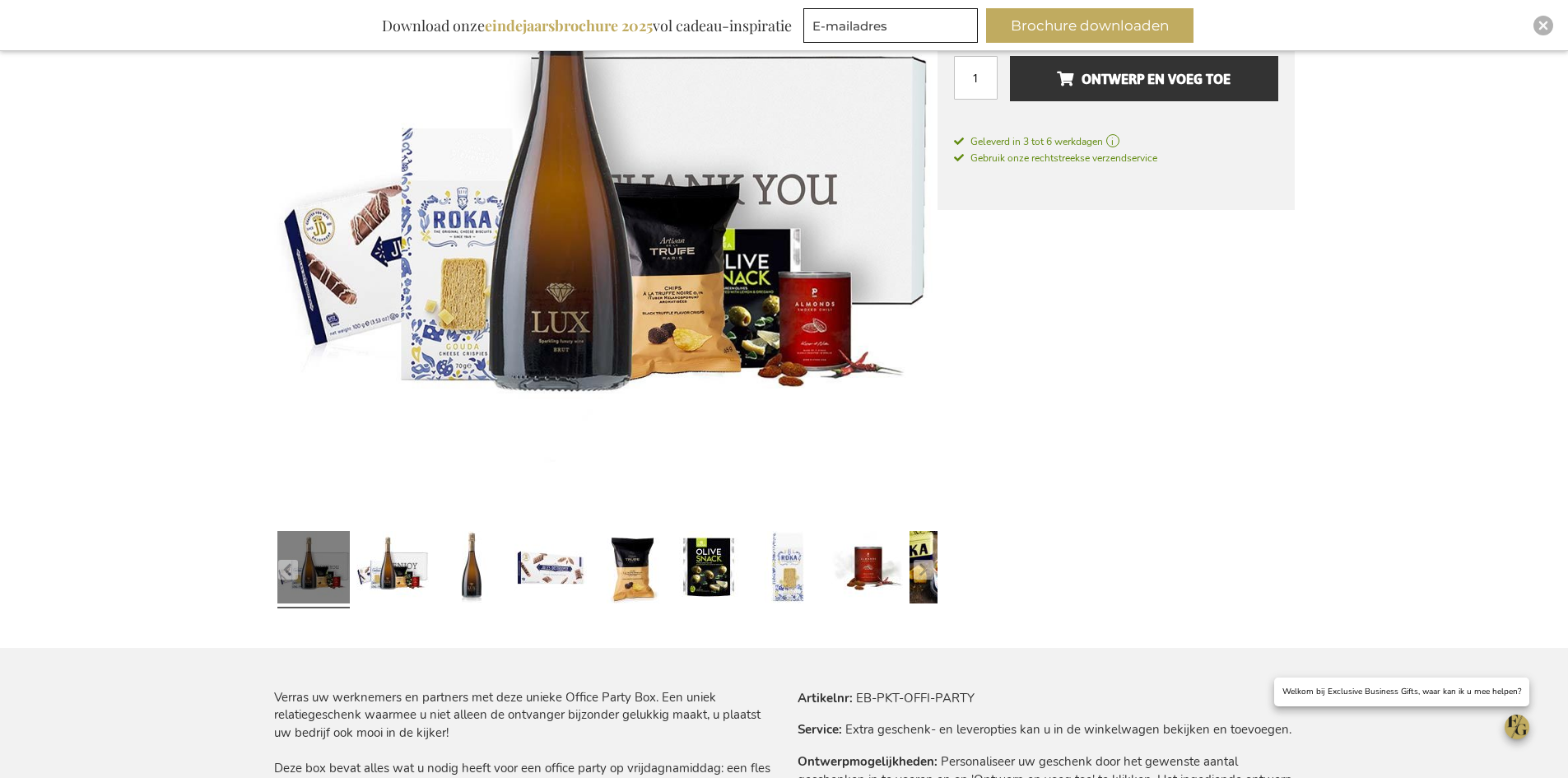
scroll to position [411, 0]
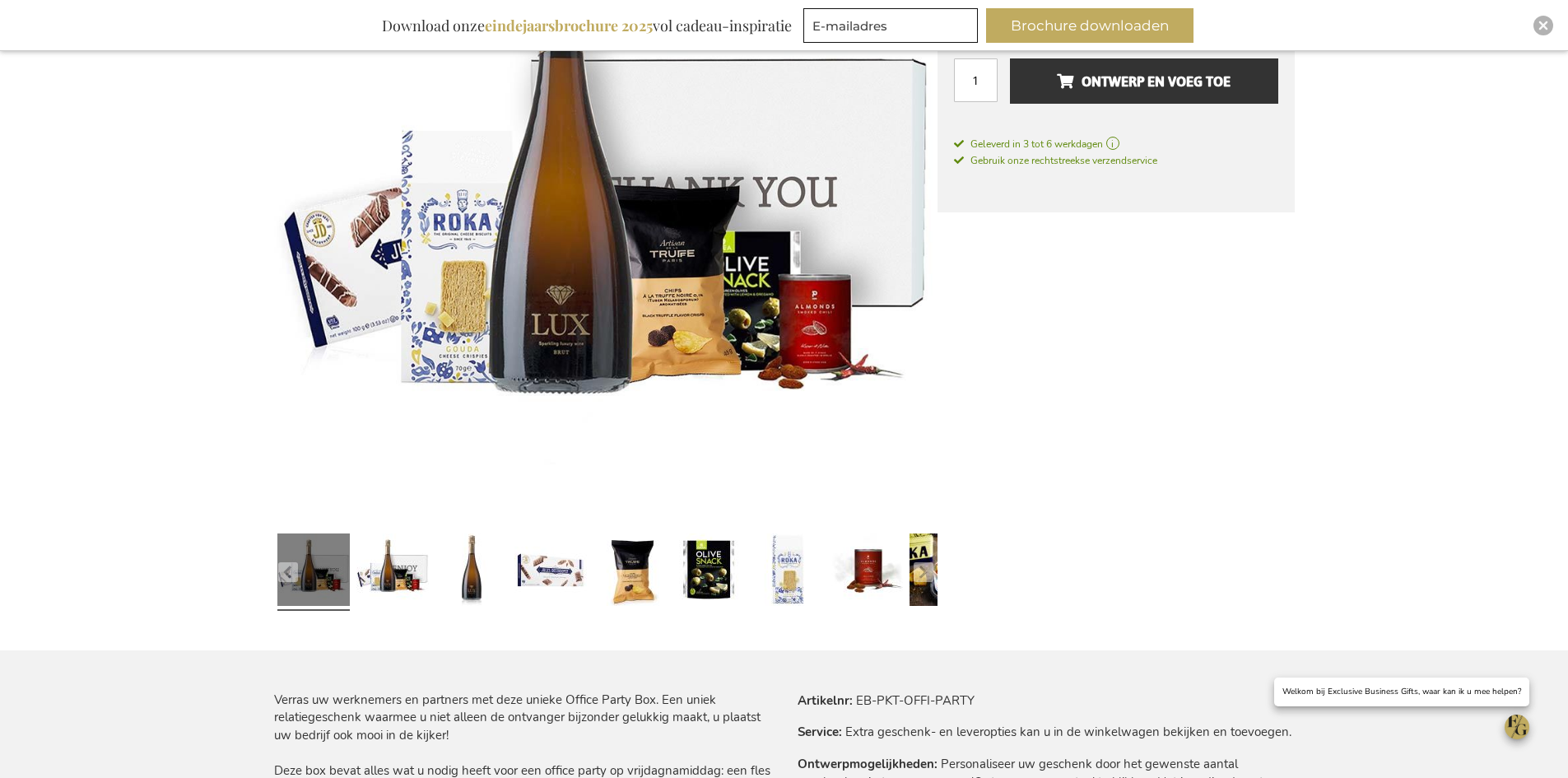
click at [433, 579] on div at bounding box center [471, 572] width 79 height 91
click at [431, 578] on div at bounding box center [392, 572] width 79 height 91
click at [413, 578] on link at bounding box center [392, 572] width 72 height 91
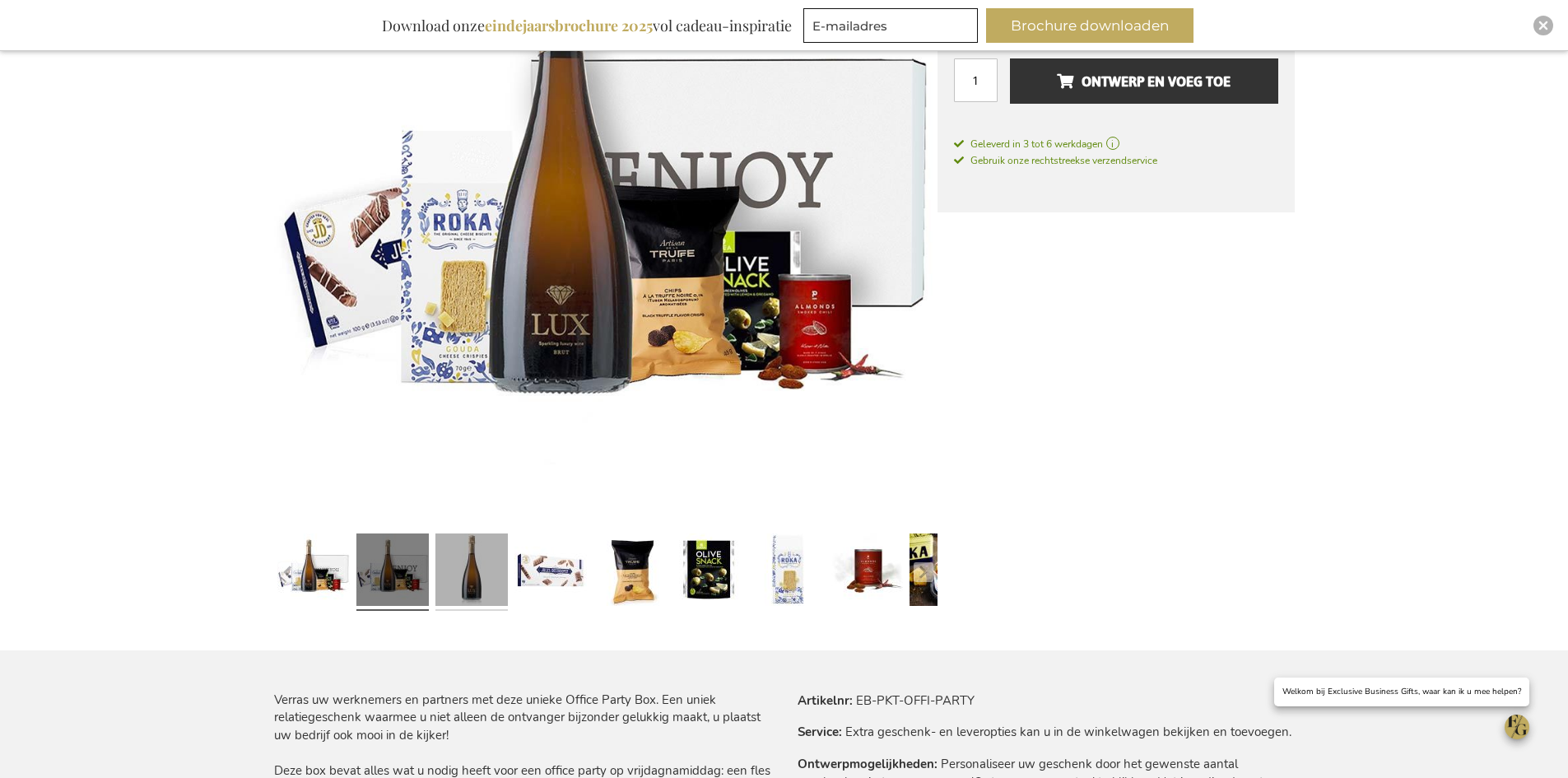
click at [480, 581] on link at bounding box center [471, 572] width 72 height 91
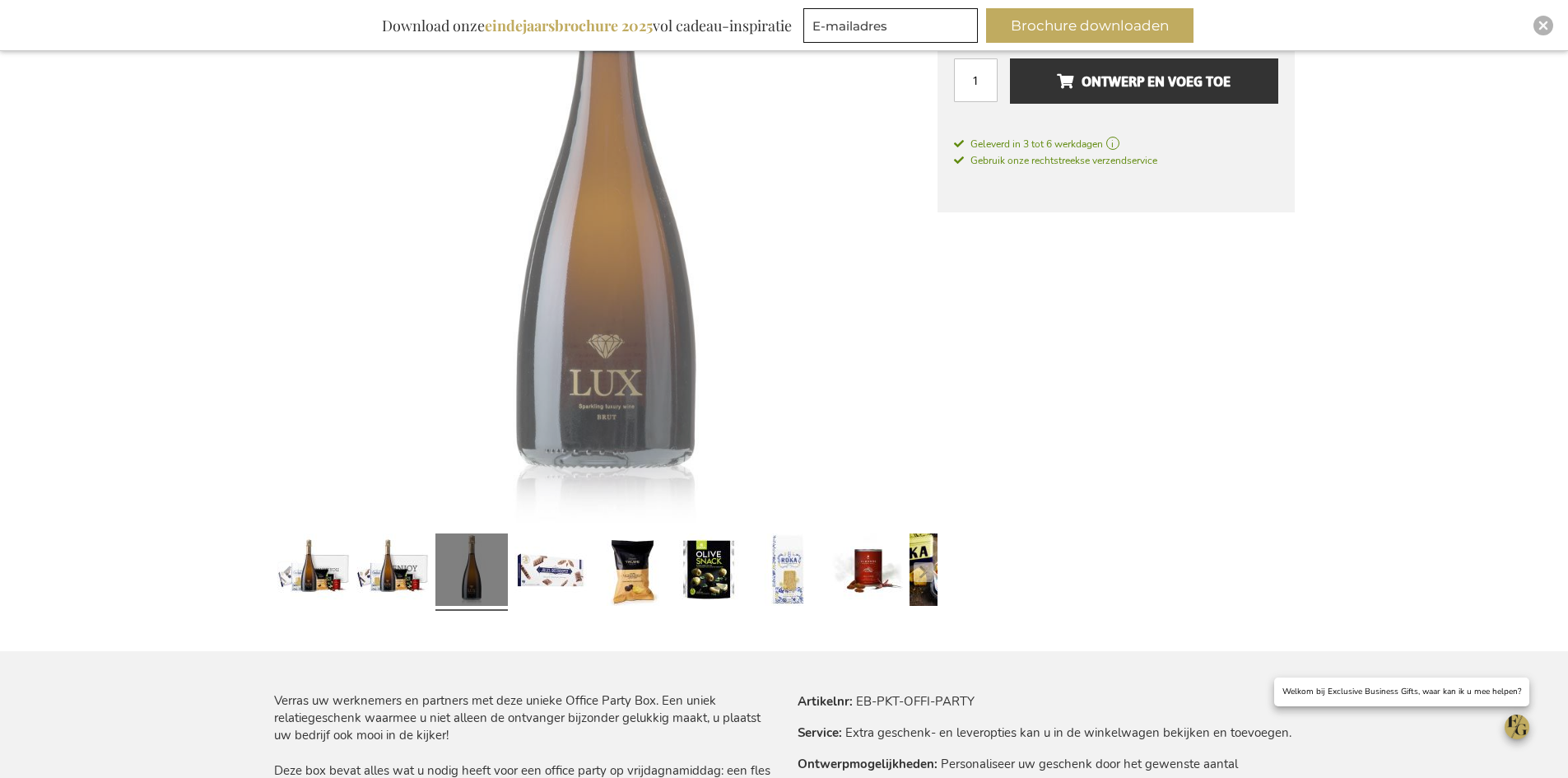
click at [592, 587] on div at bounding box center [630, 572] width 79 height 91
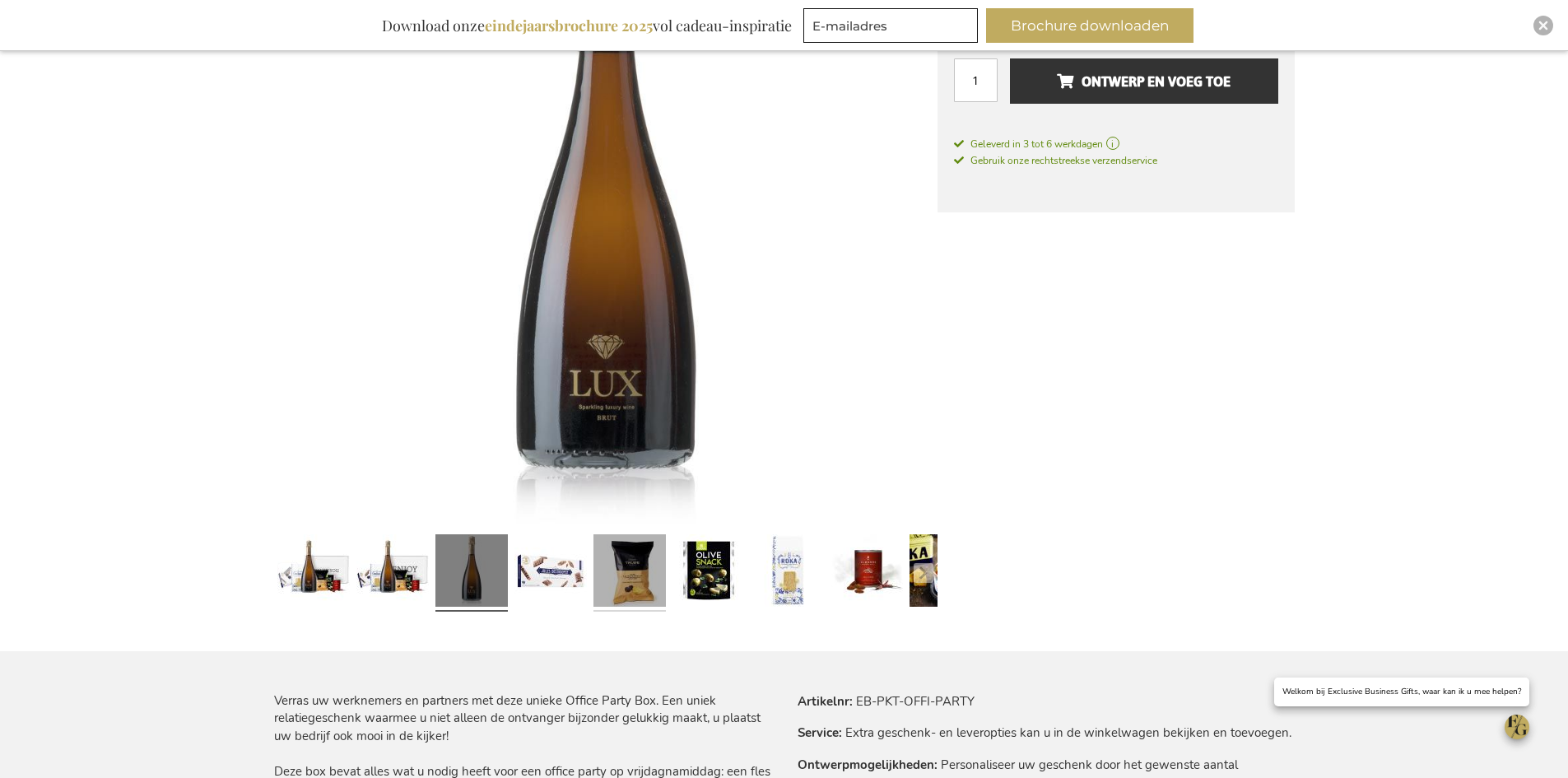
click at [648, 585] on link at bounding box center [629, 573] width 72 height 91
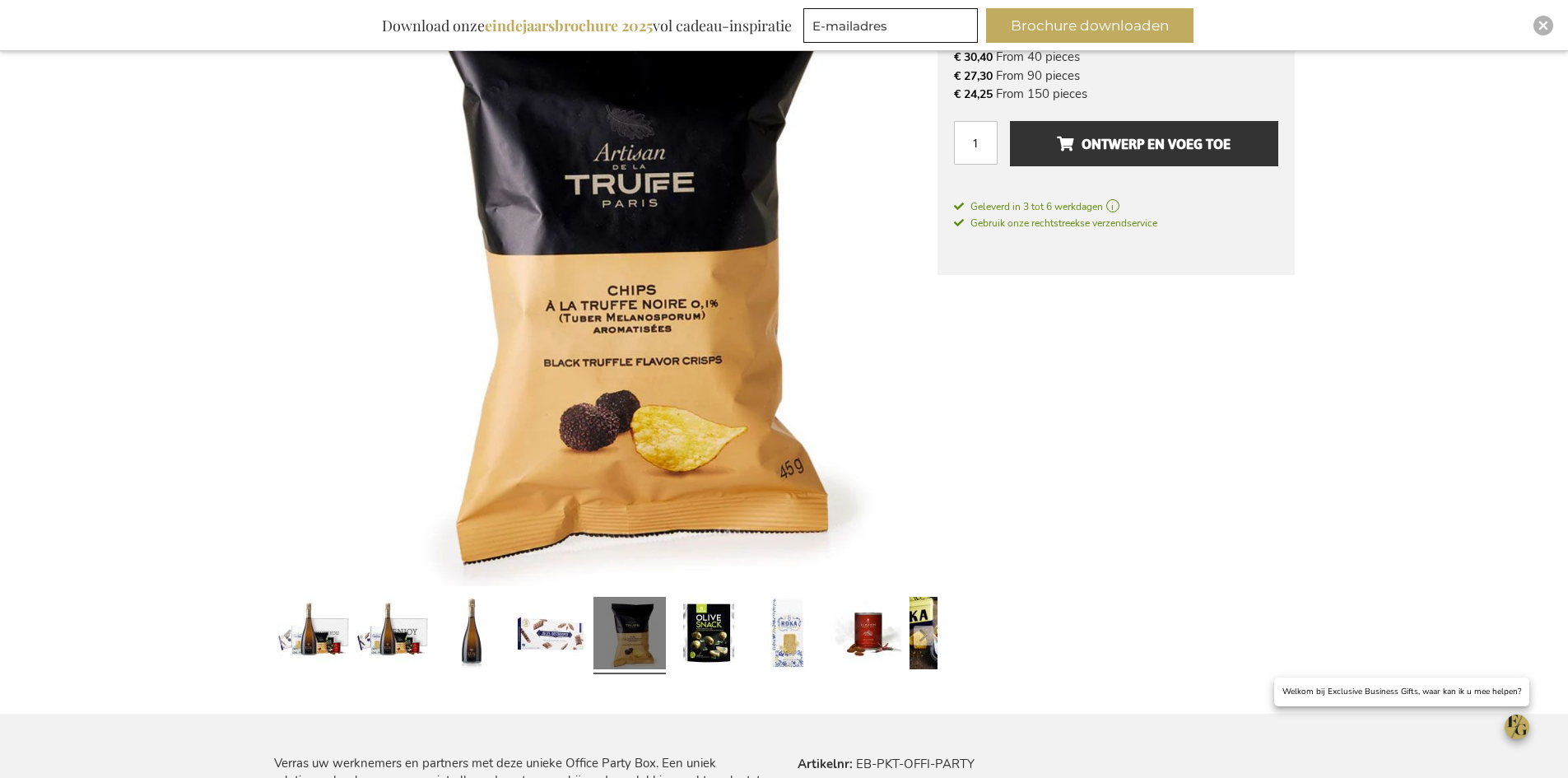
scroll to position [247, 0]
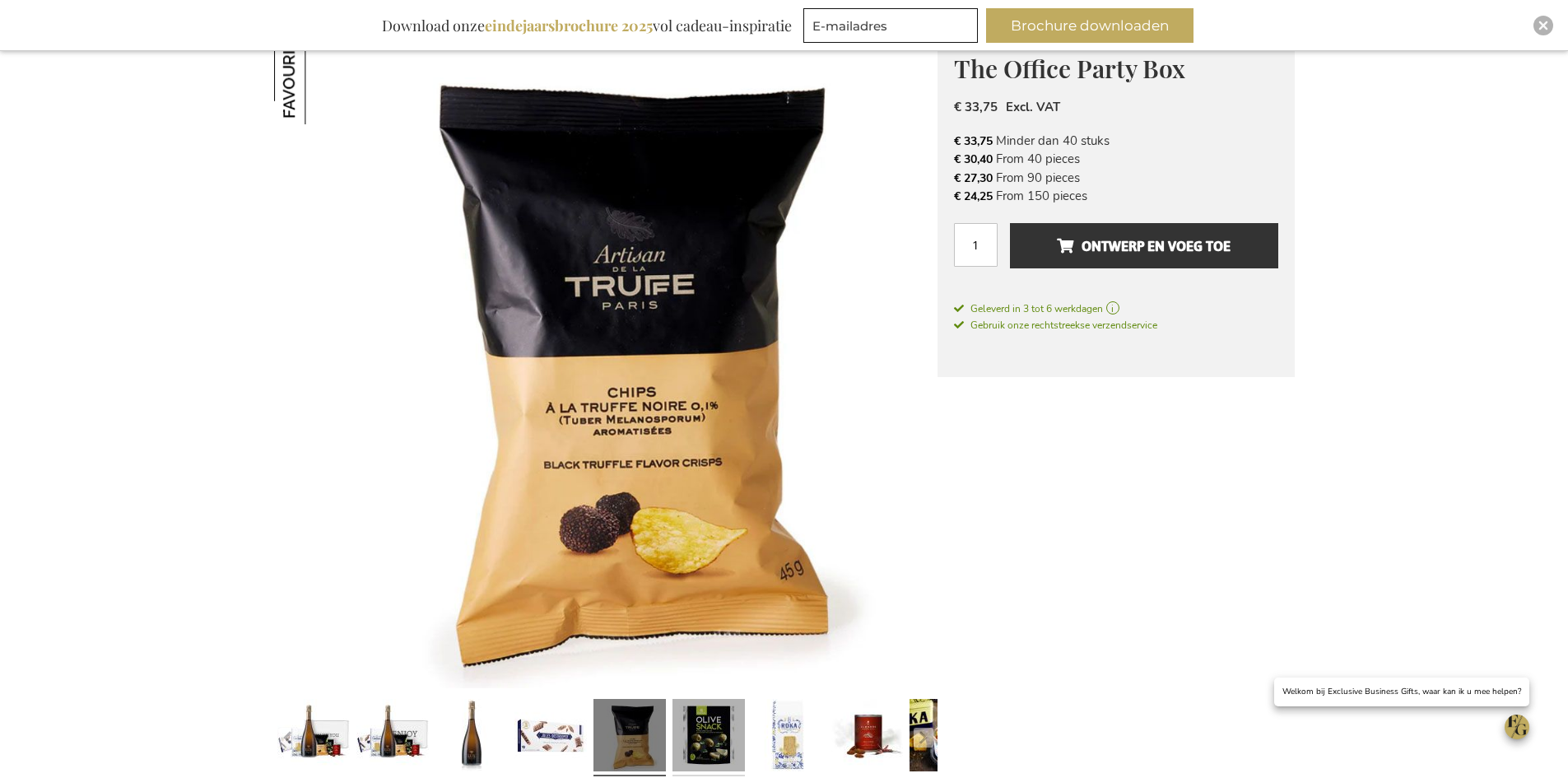
click at [728, 714] on link at bounding box center [708, 737] width 72 height 91
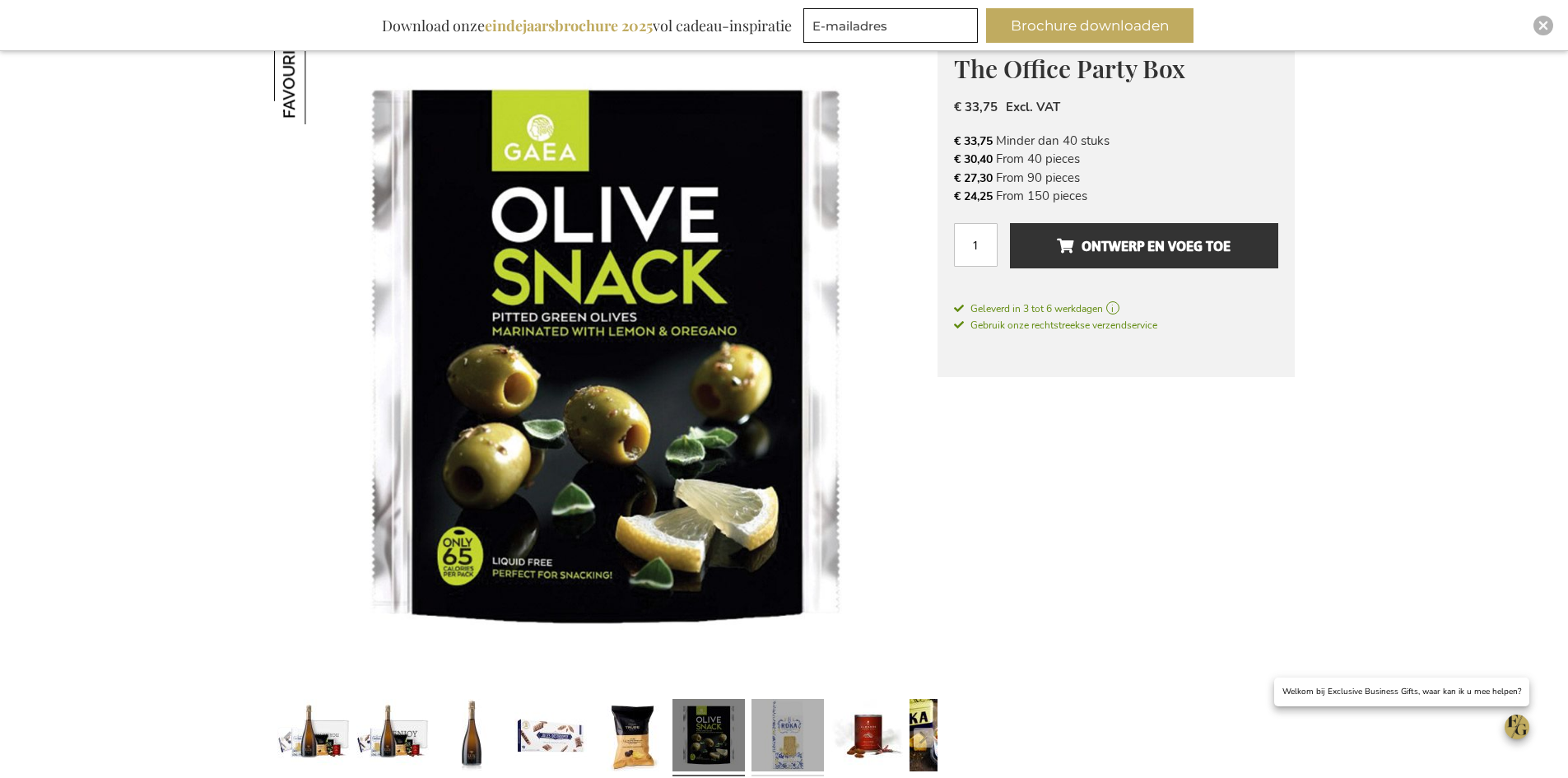
click at [780, 729] on link at bounding box center [787, 737] width 72 height 91
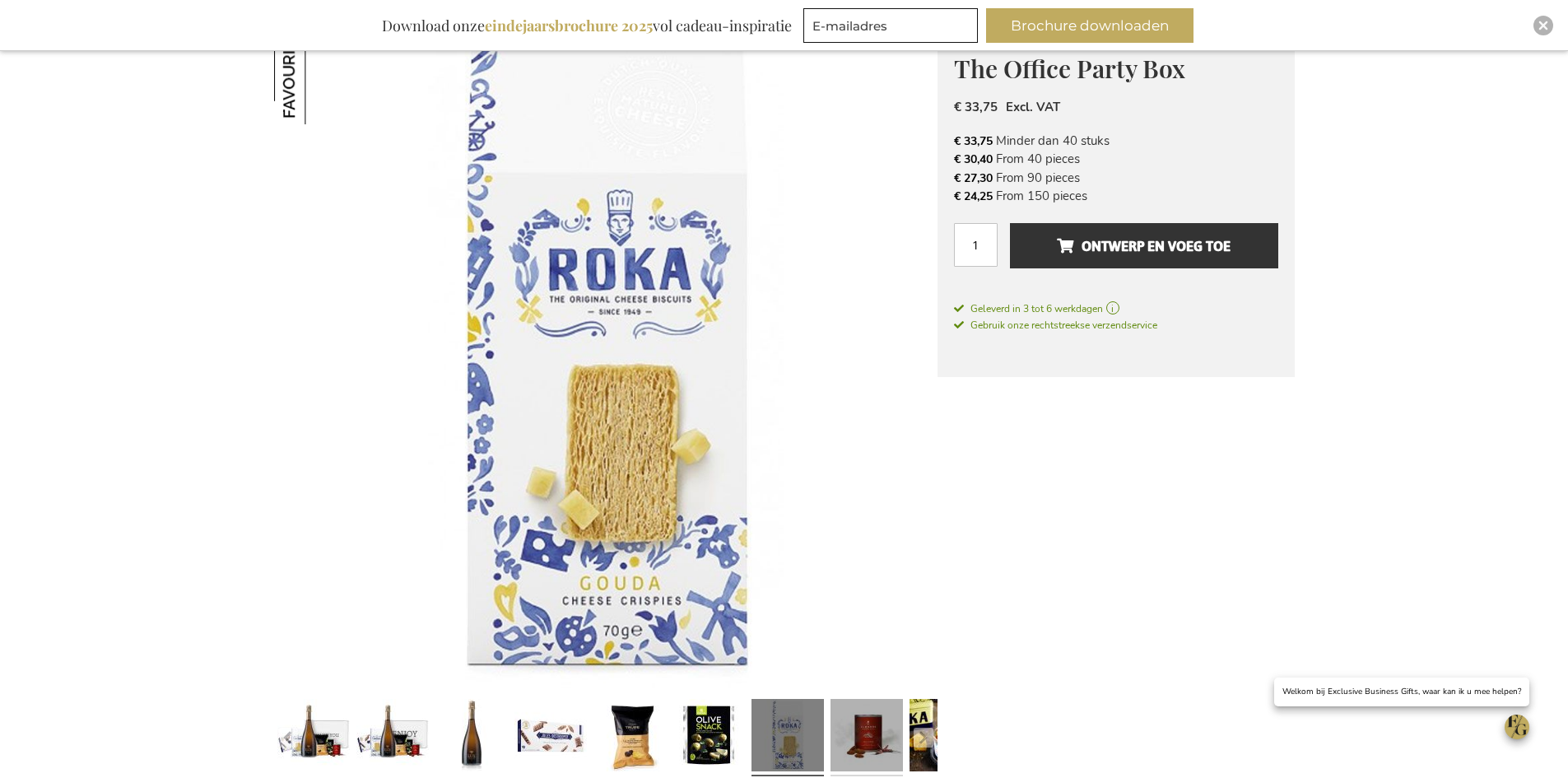
click at [849, 726] on link at bounding box center [866, 737] width 72 height 91
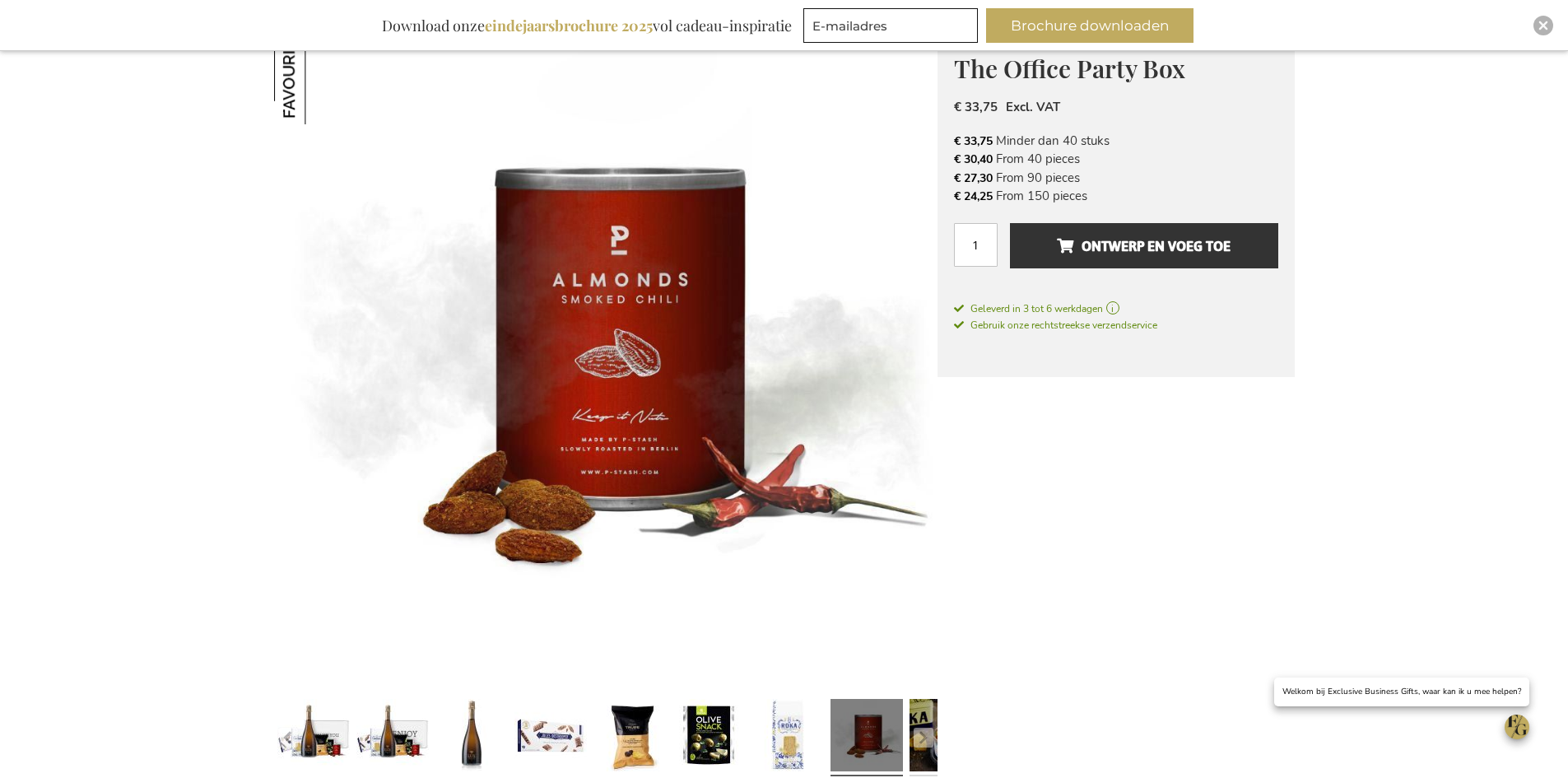
click at [916, 722] on link at bounding box center [945, 737] width 72 height 91
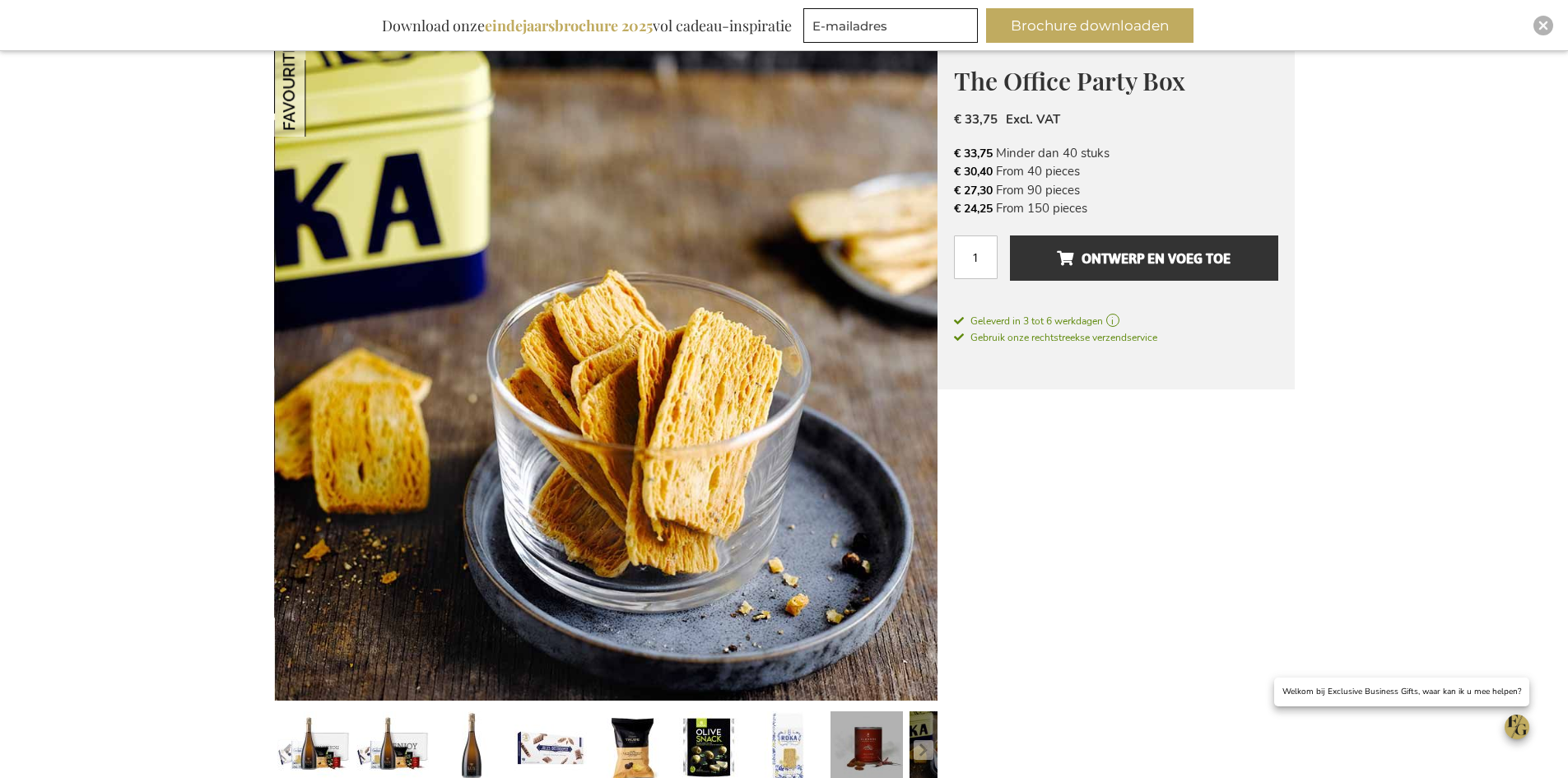
scroll to position [329, 0]
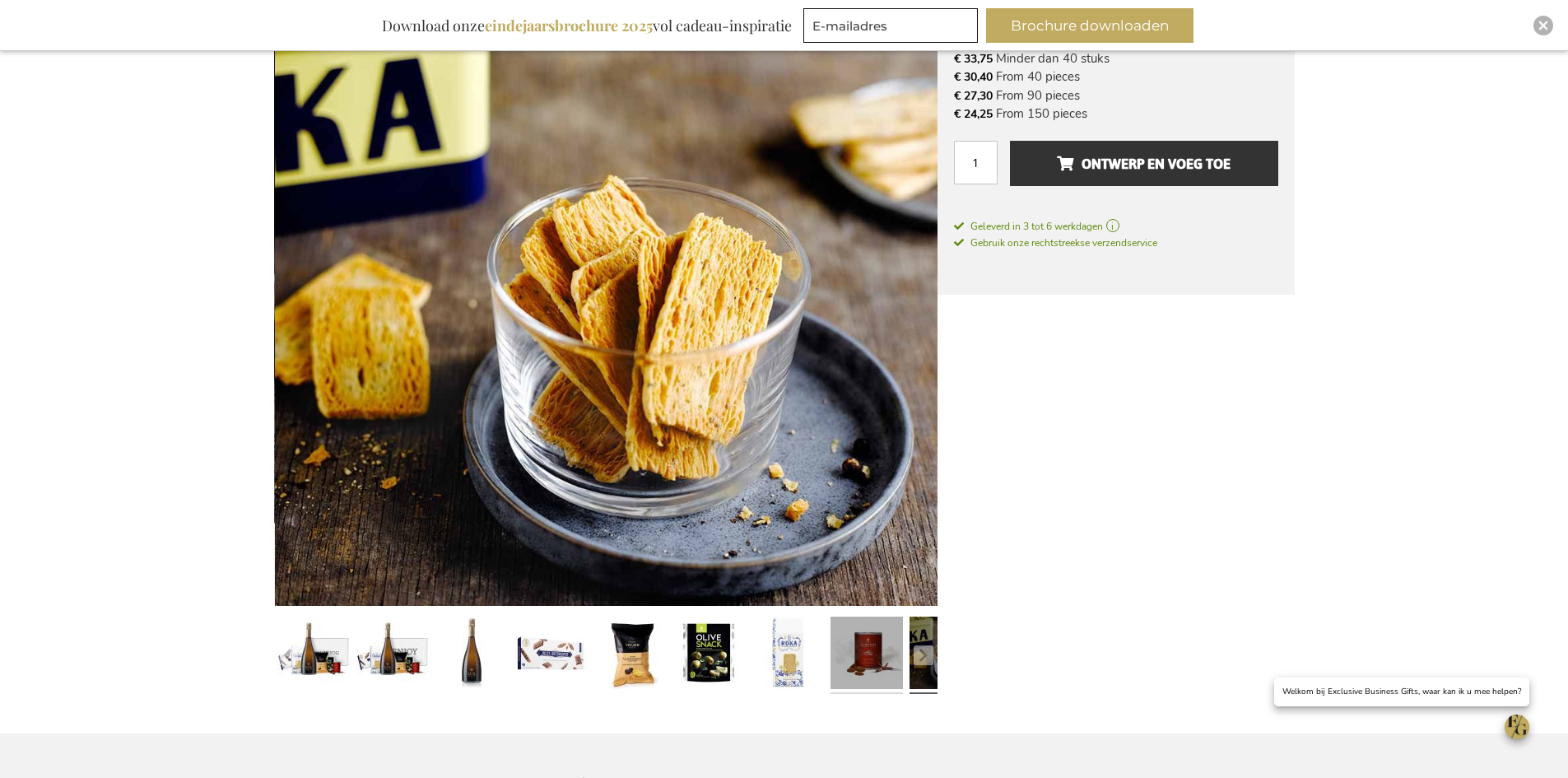
click at [890, 680] on link at bounding box center [866, 654] width 72 height 91
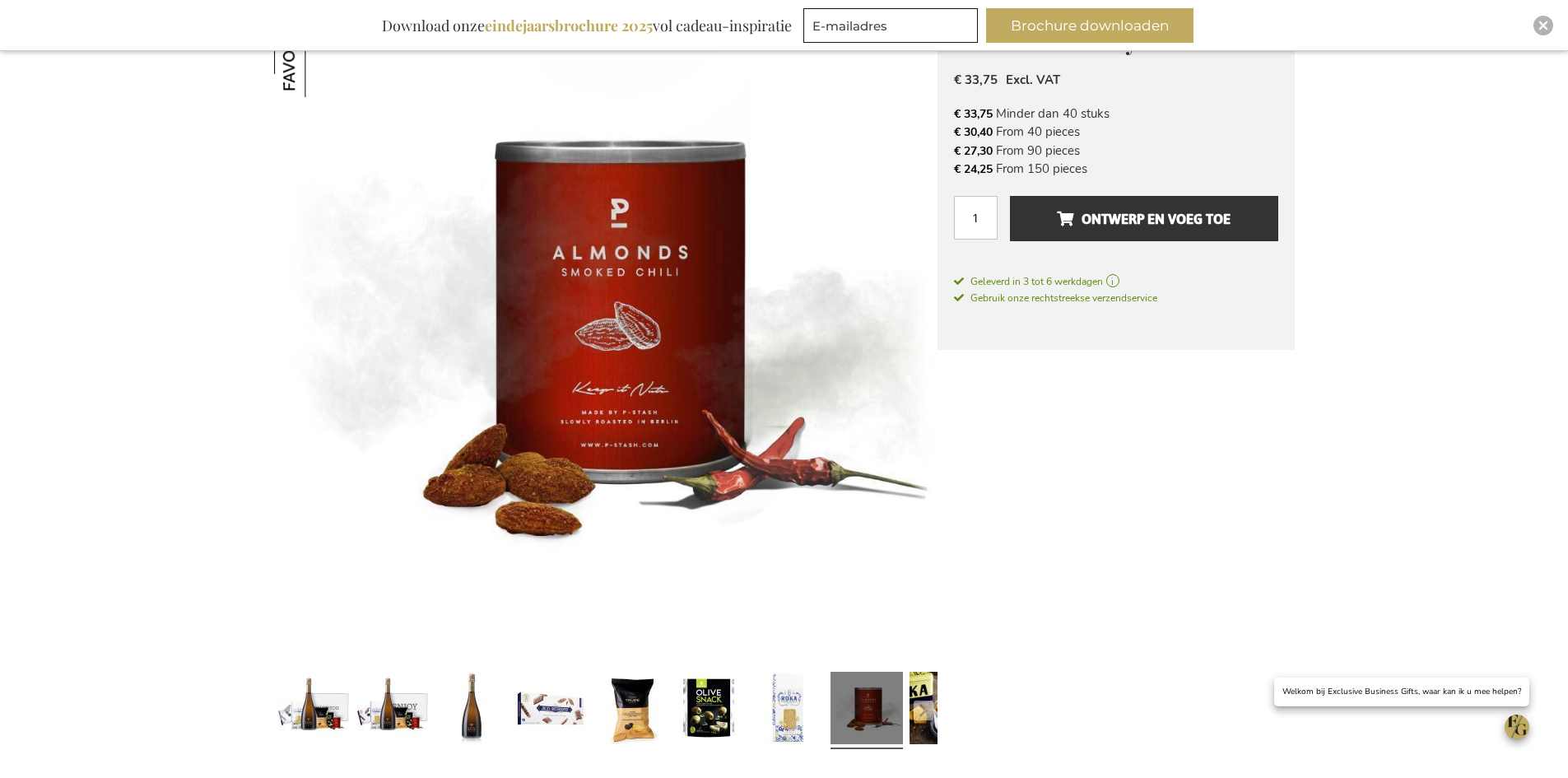
scroll to position [247, 0]
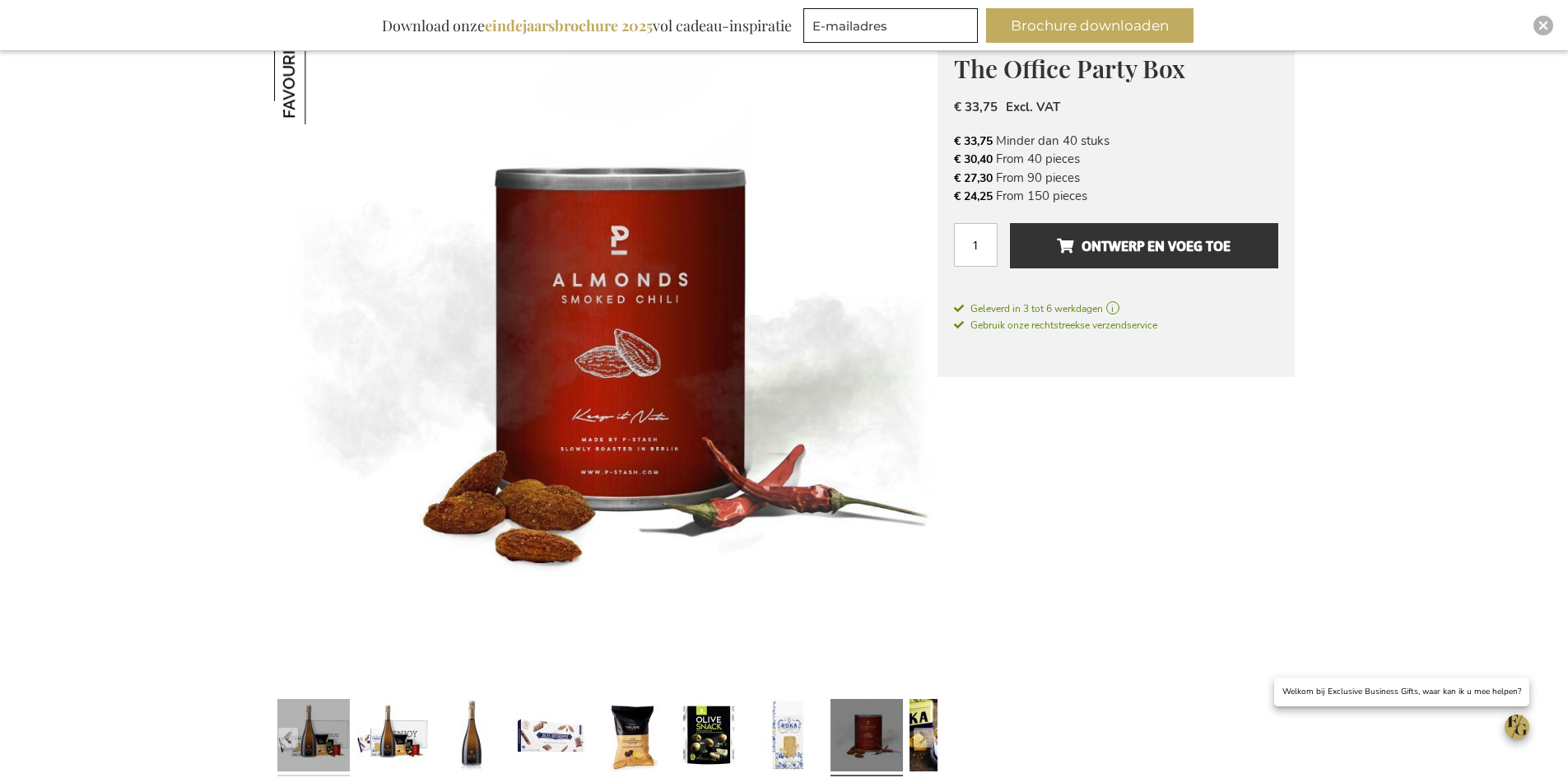
click at [289, 711] on link at bounding box center [313, 737] width 72 height 91
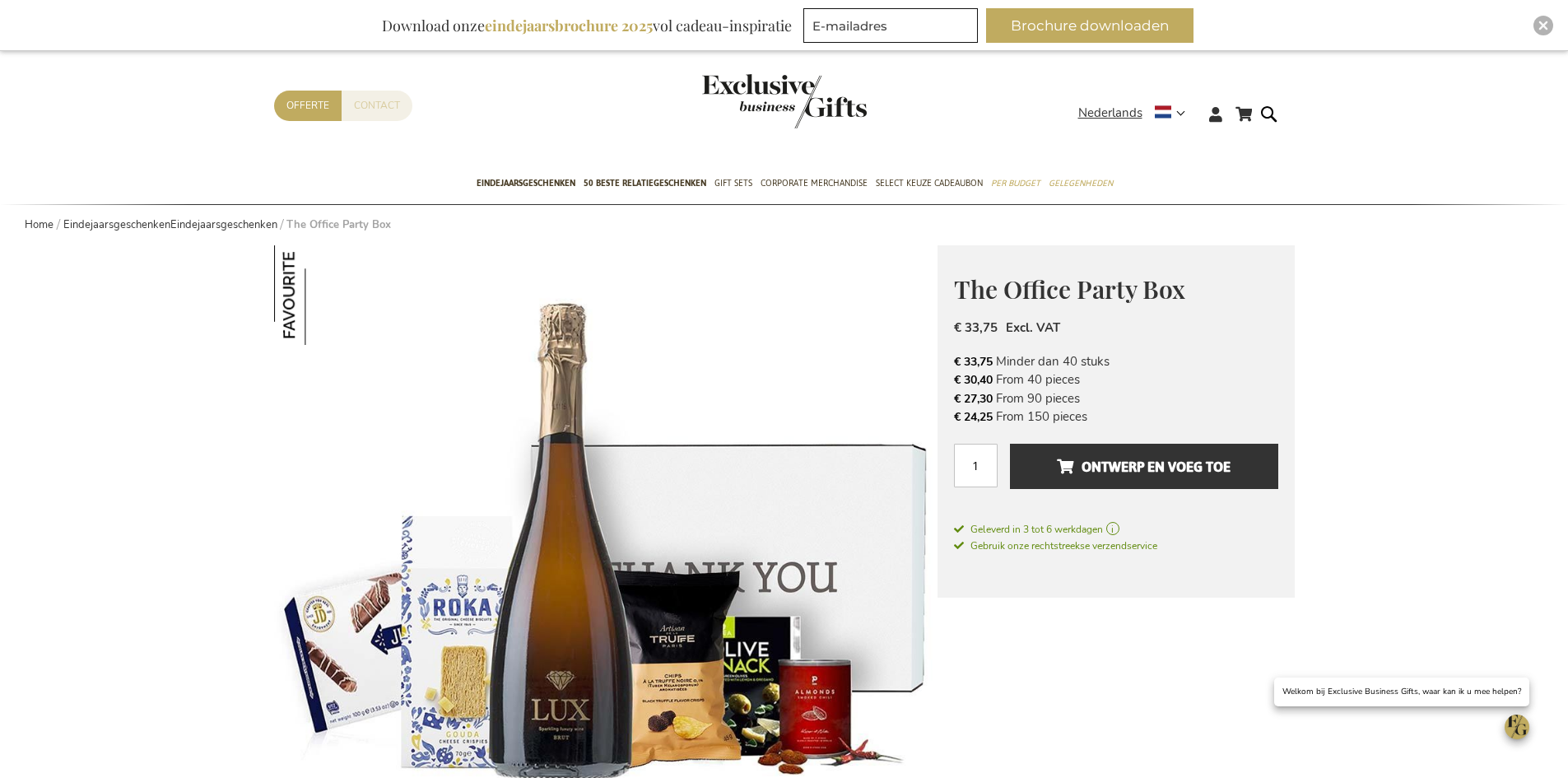
scroll to position [0, 0]
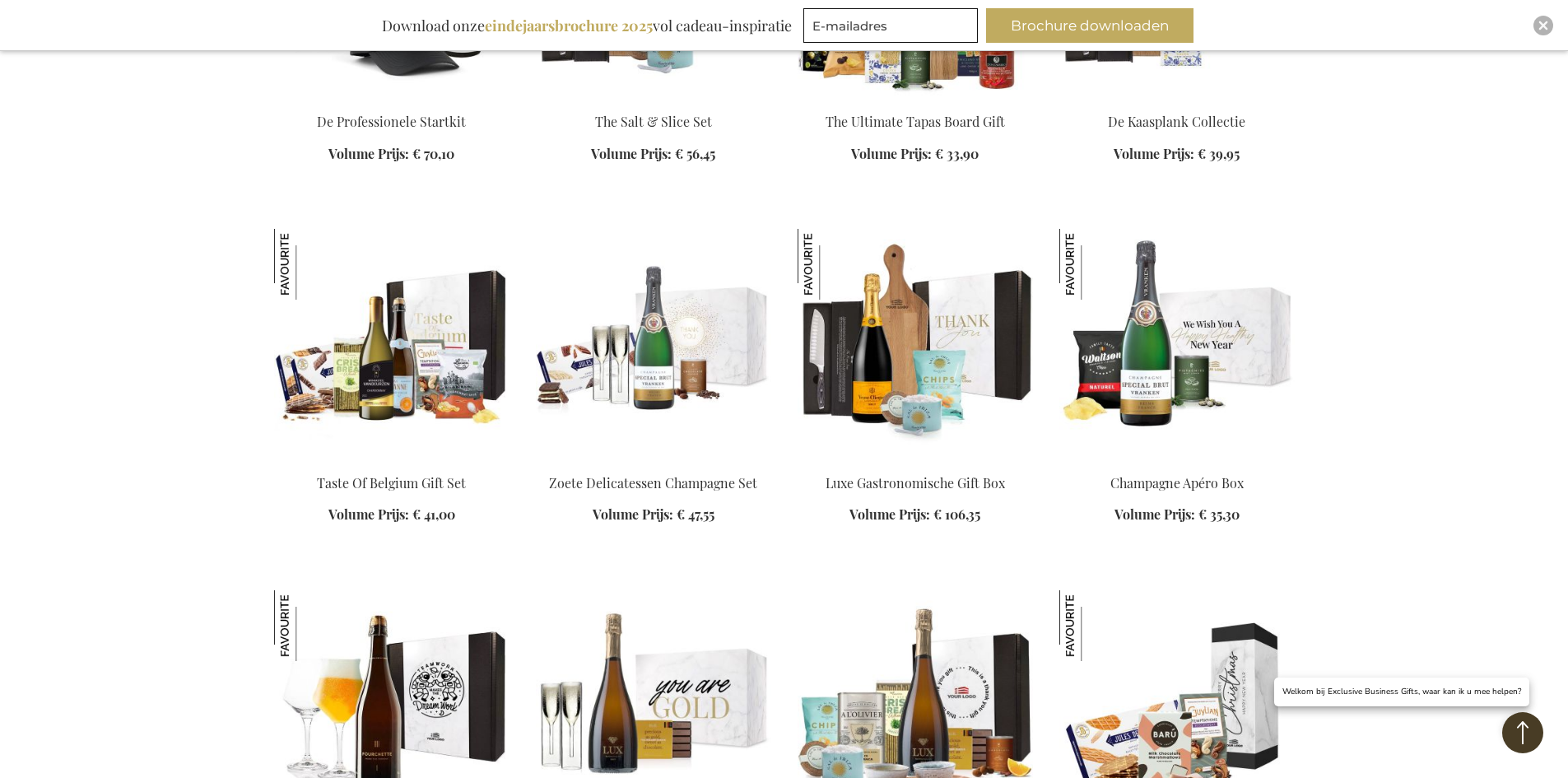
scroll to position [2222, 0]
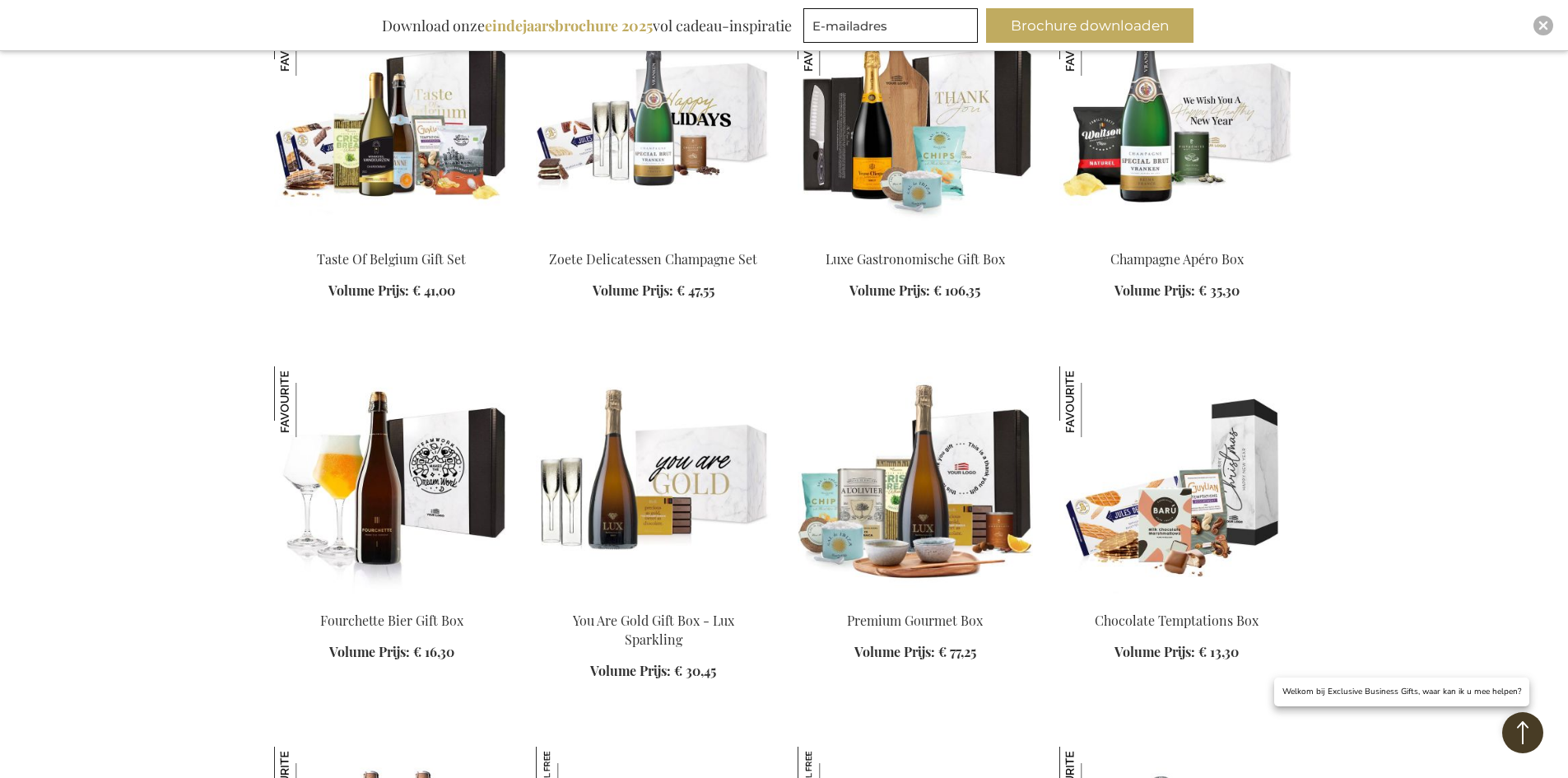
scroll to position [2469, 0]
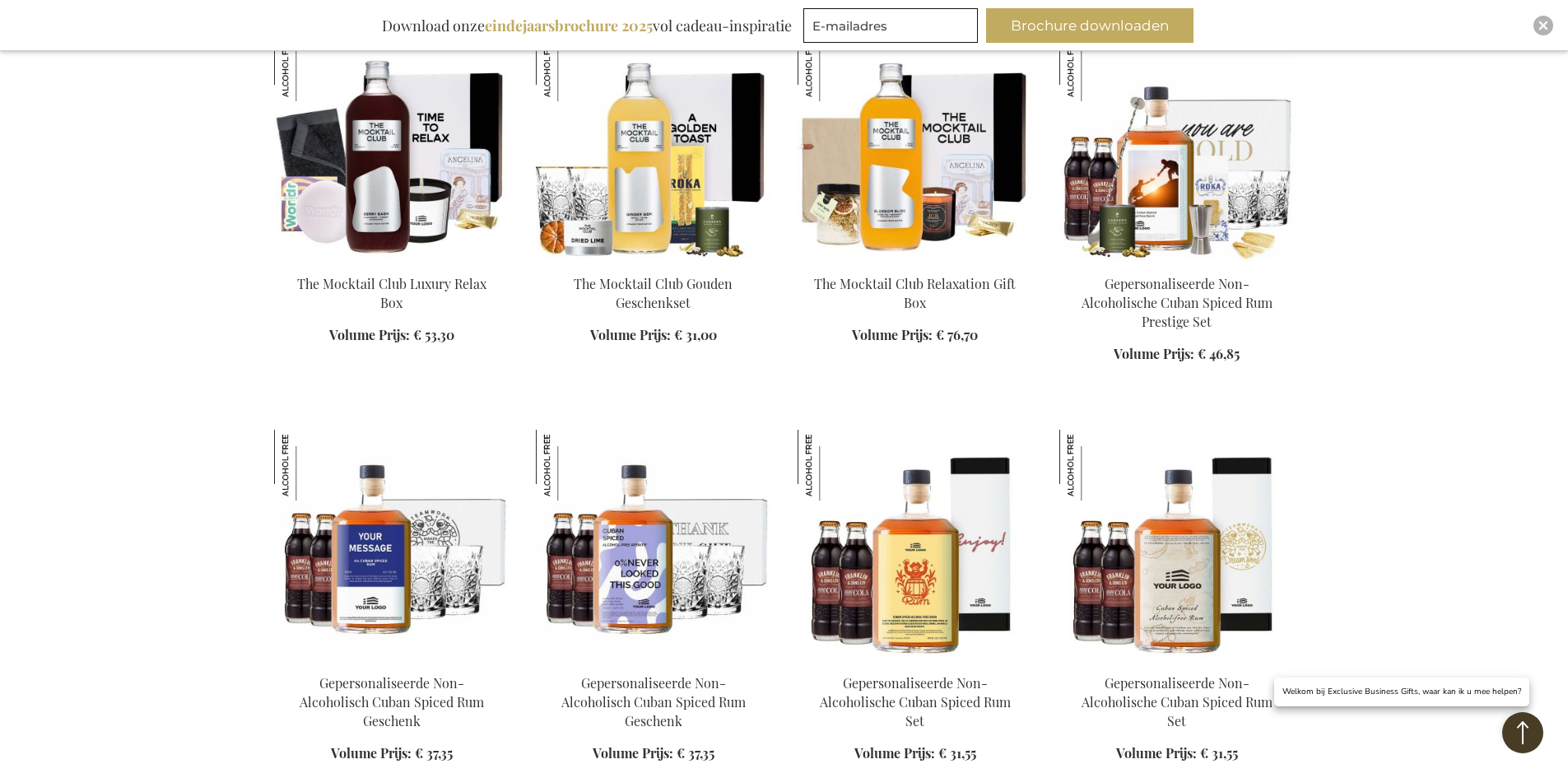
scroll to position [3950, 0]
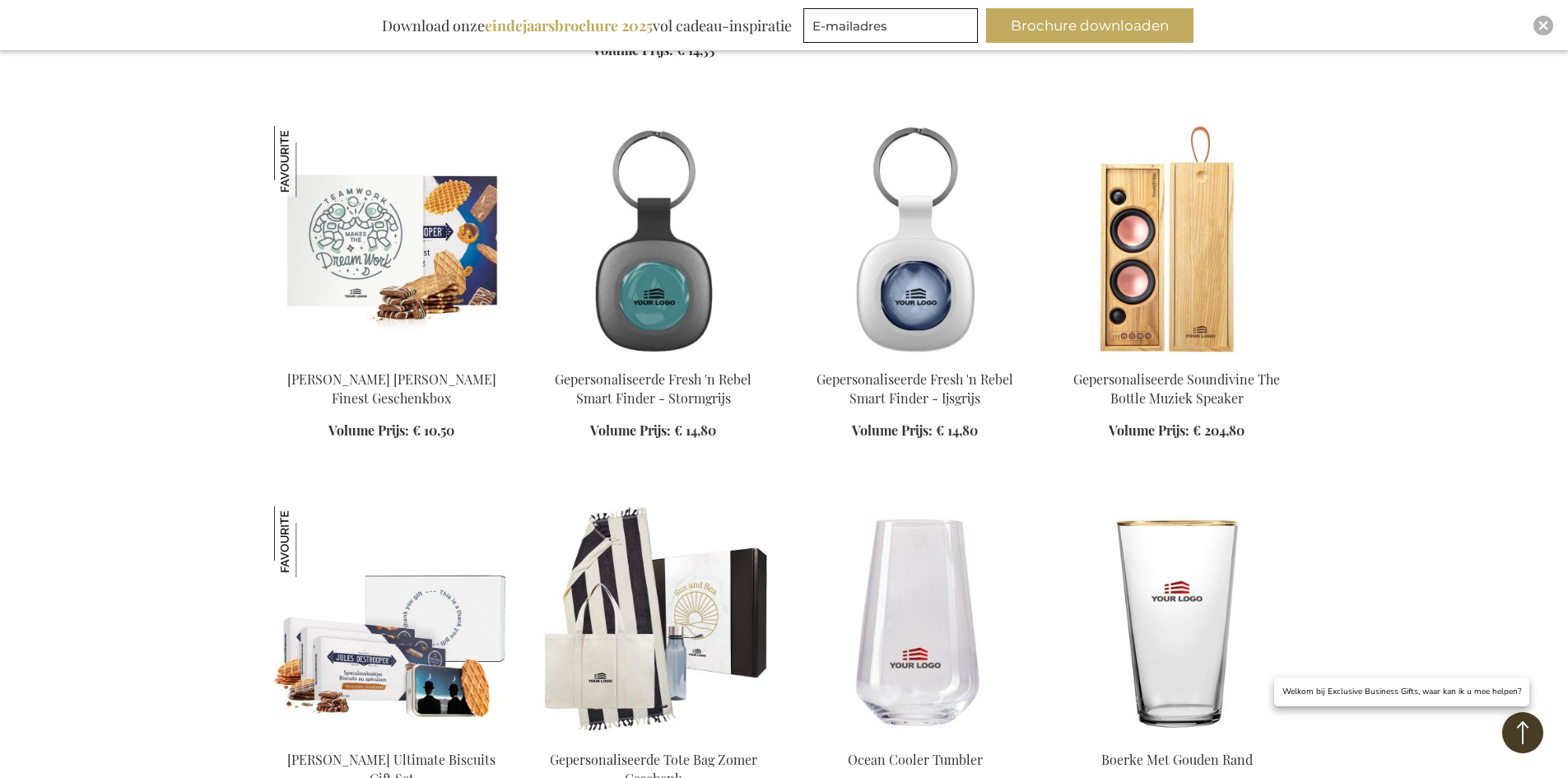
scroll to position [1317, 0]
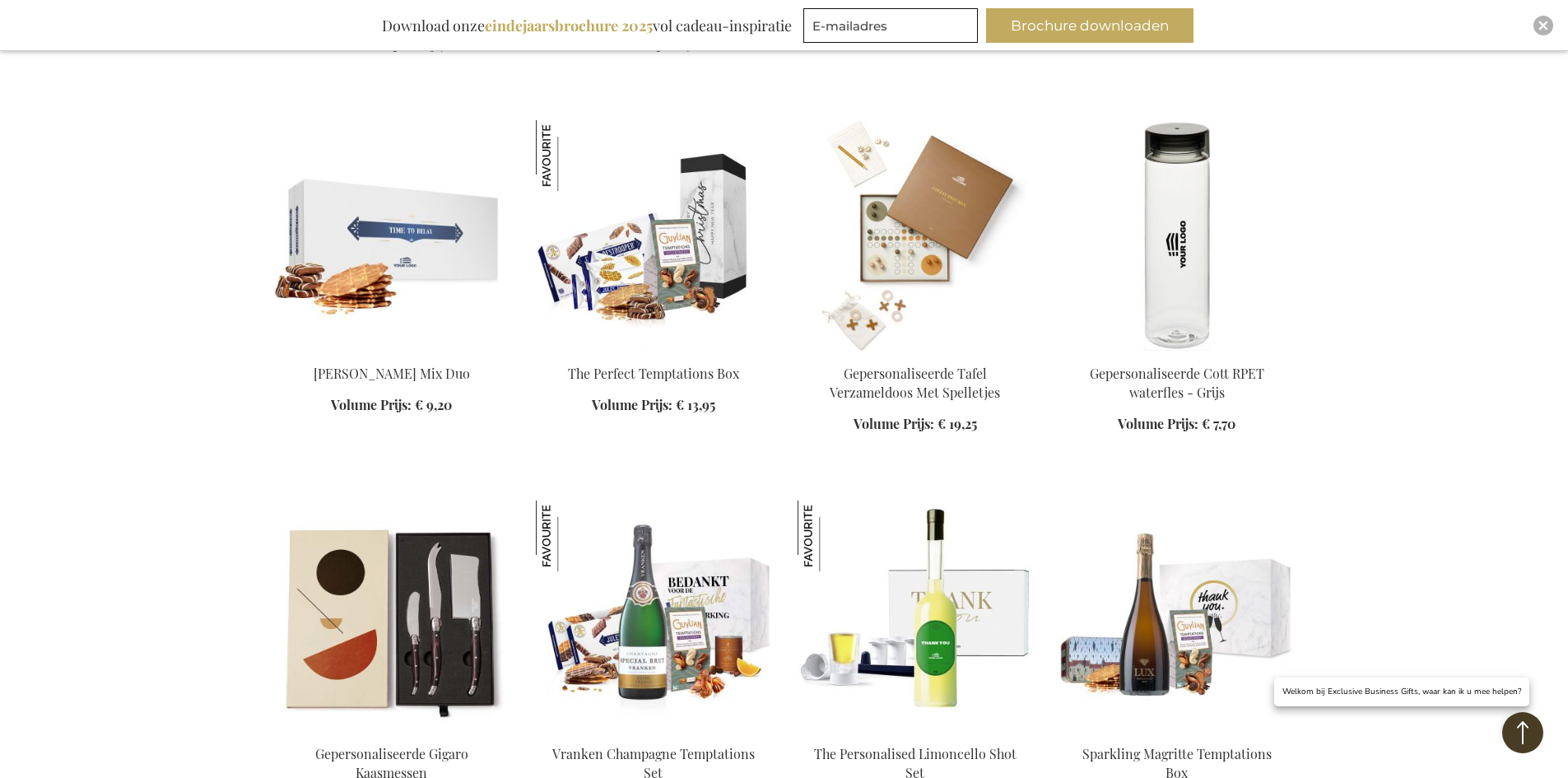
scroll to position [1646, 0]
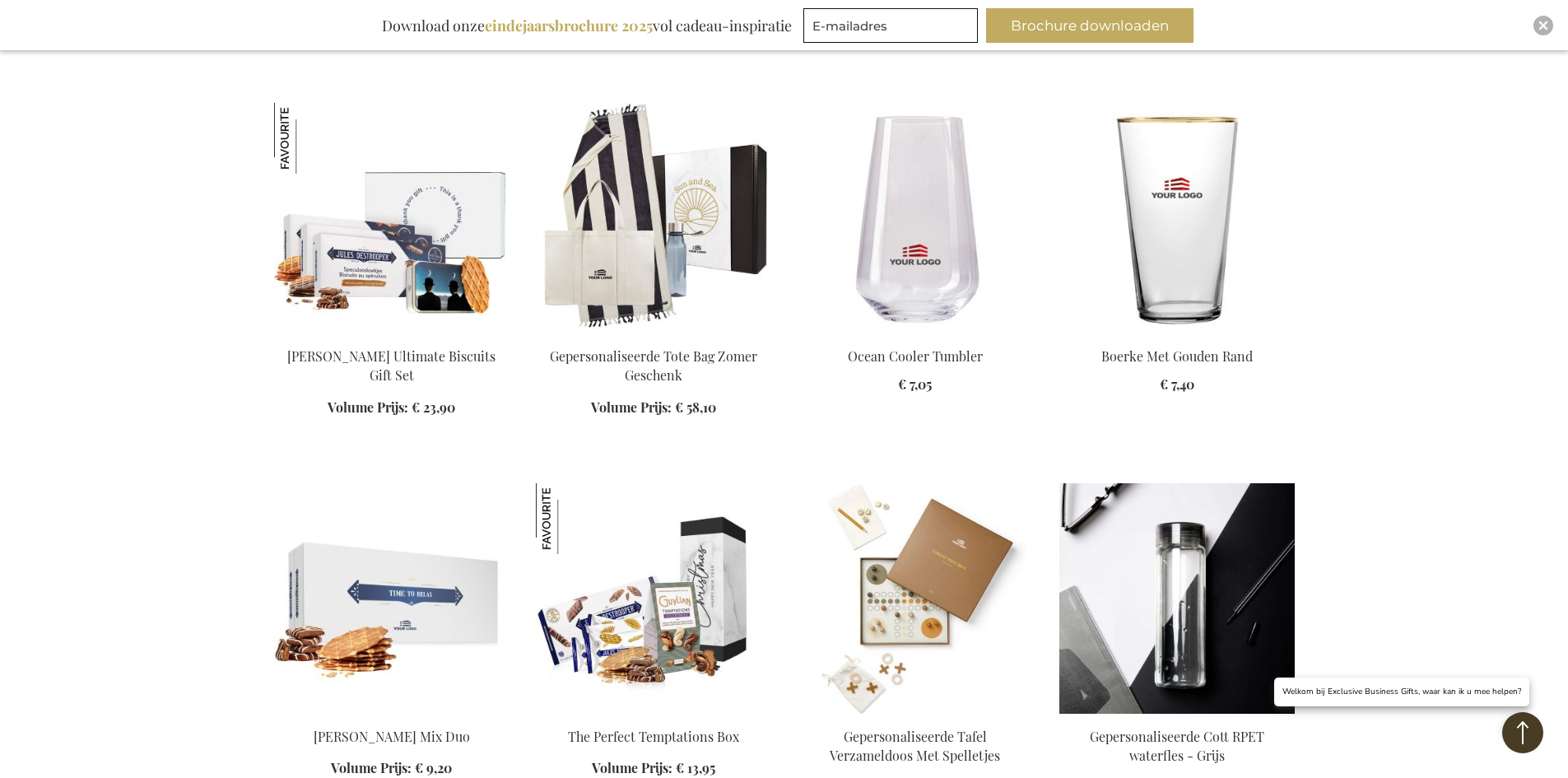
scroll to position [1152, 0]
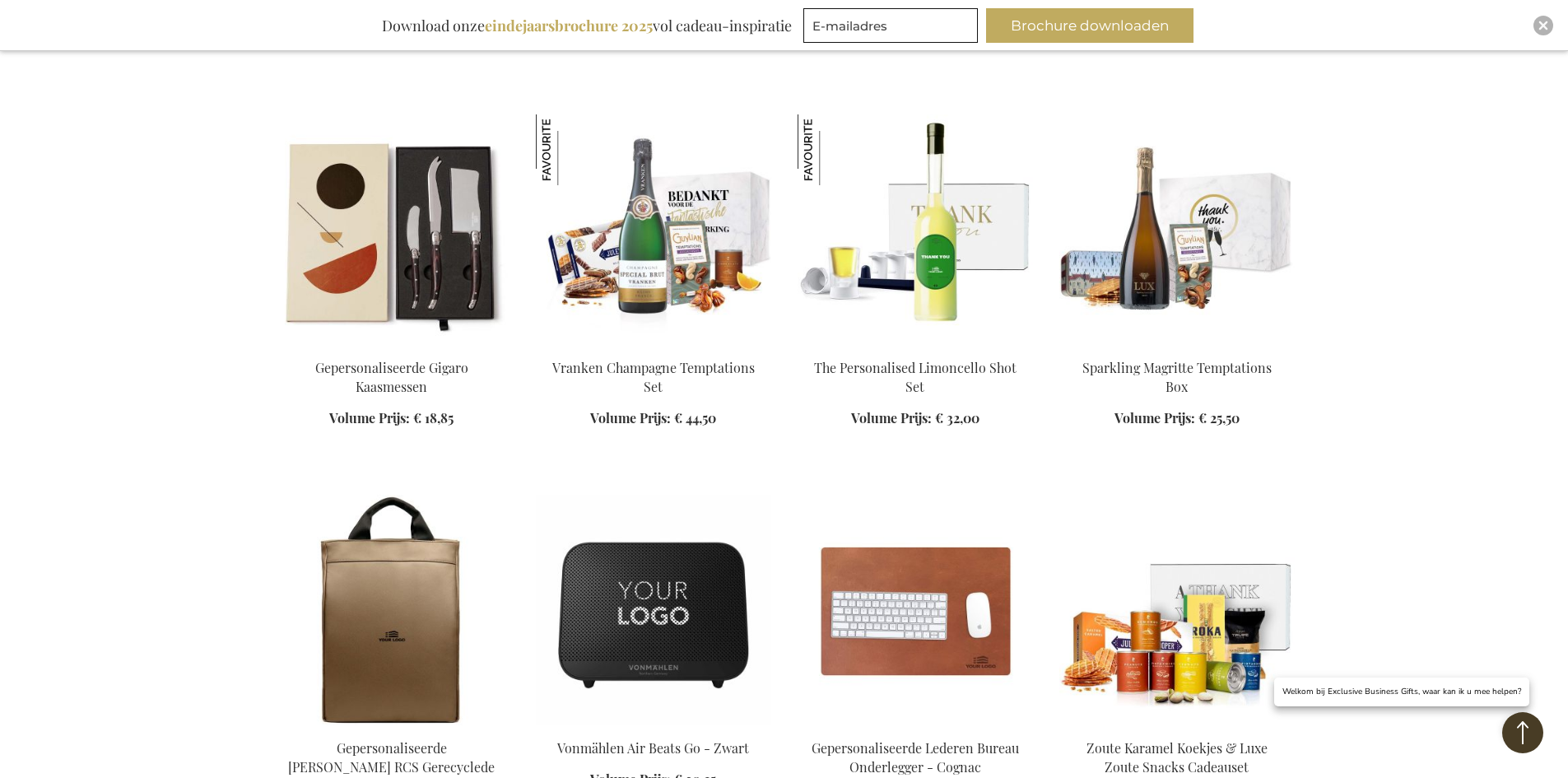
scroll to position [2634, 0]
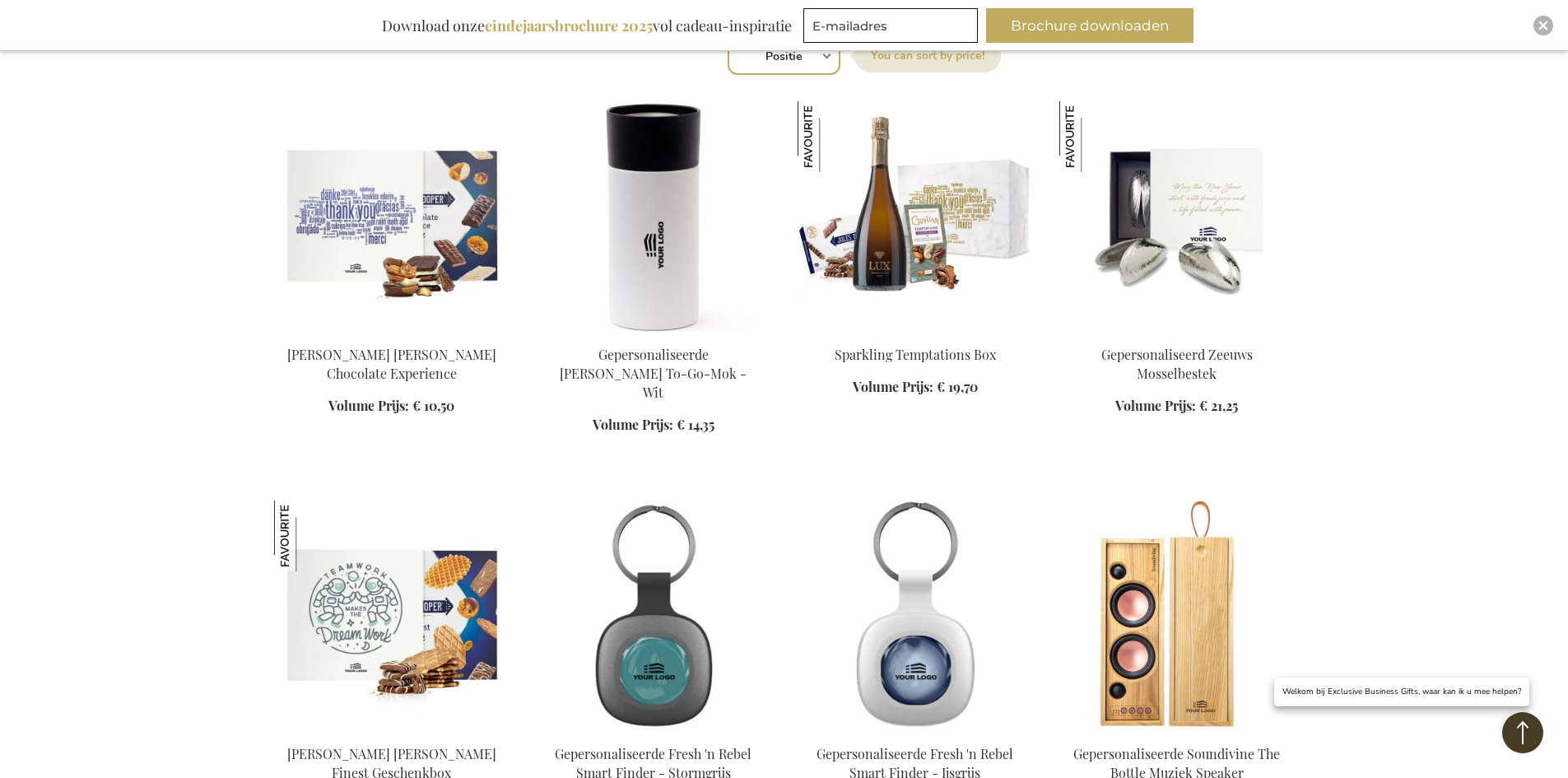
scroll to position [411, 0]
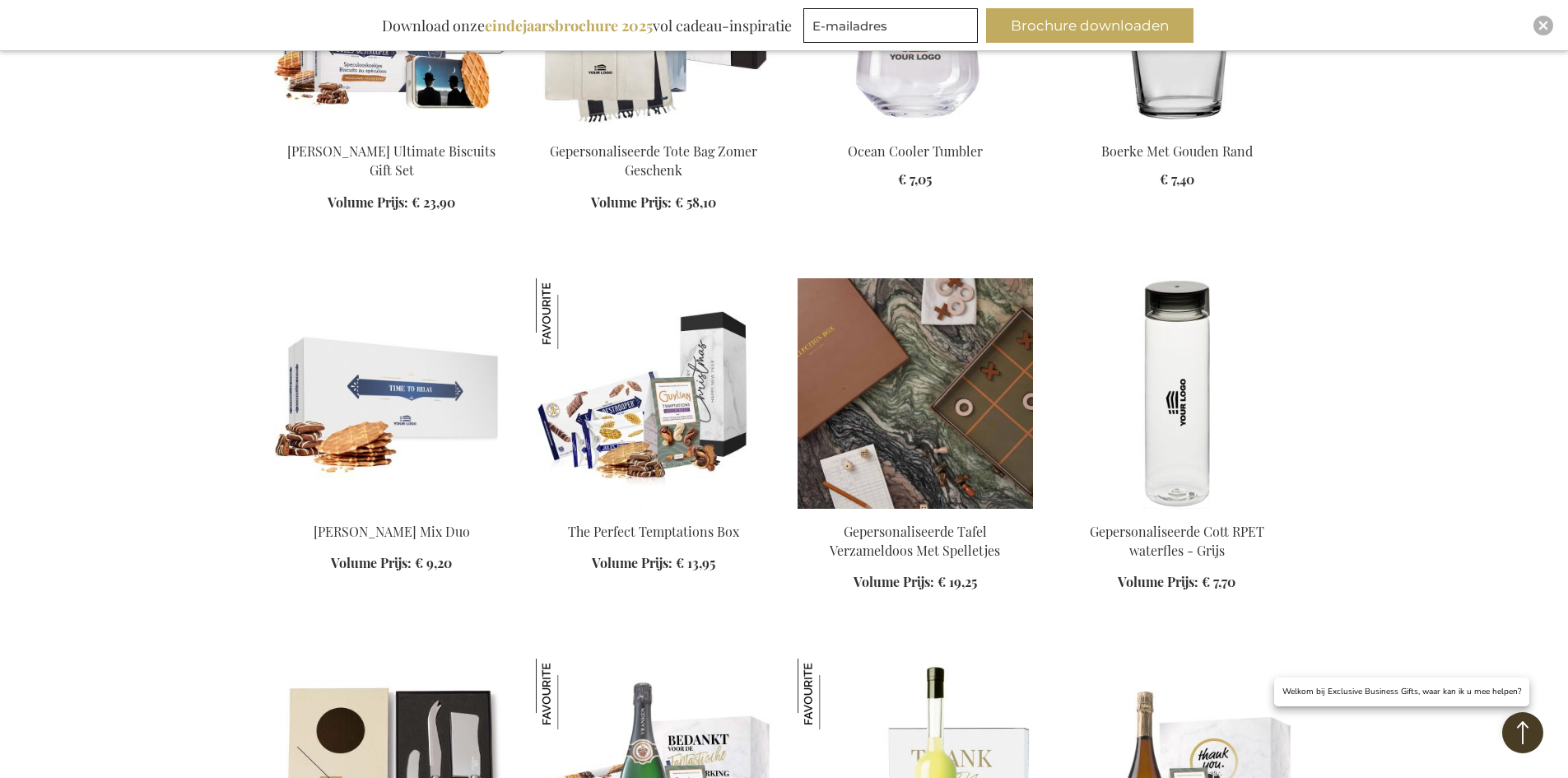
scroll to position [1563, 0]
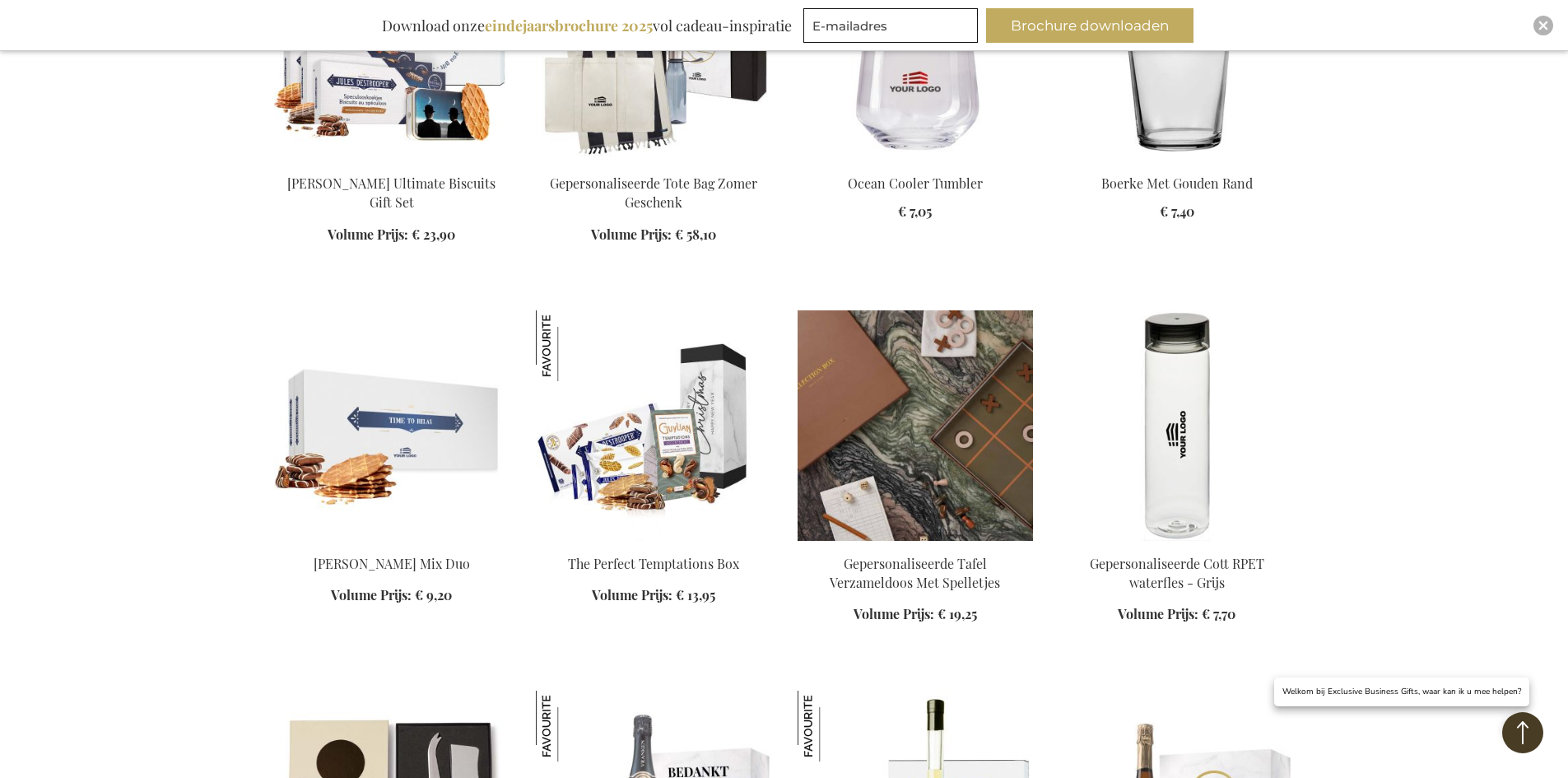
scroll to position [1234, 0]
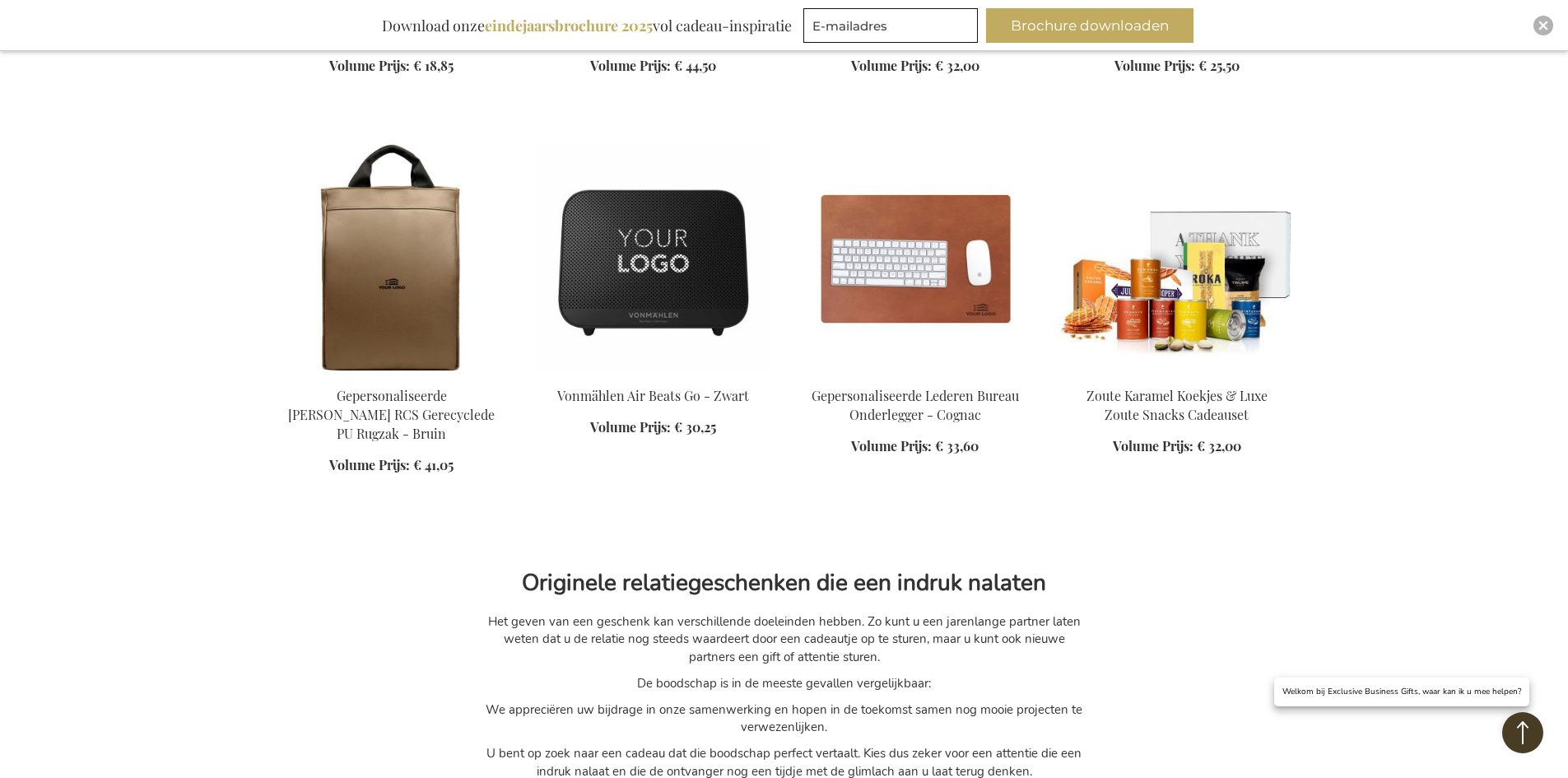
scroll to position [2715, 0]
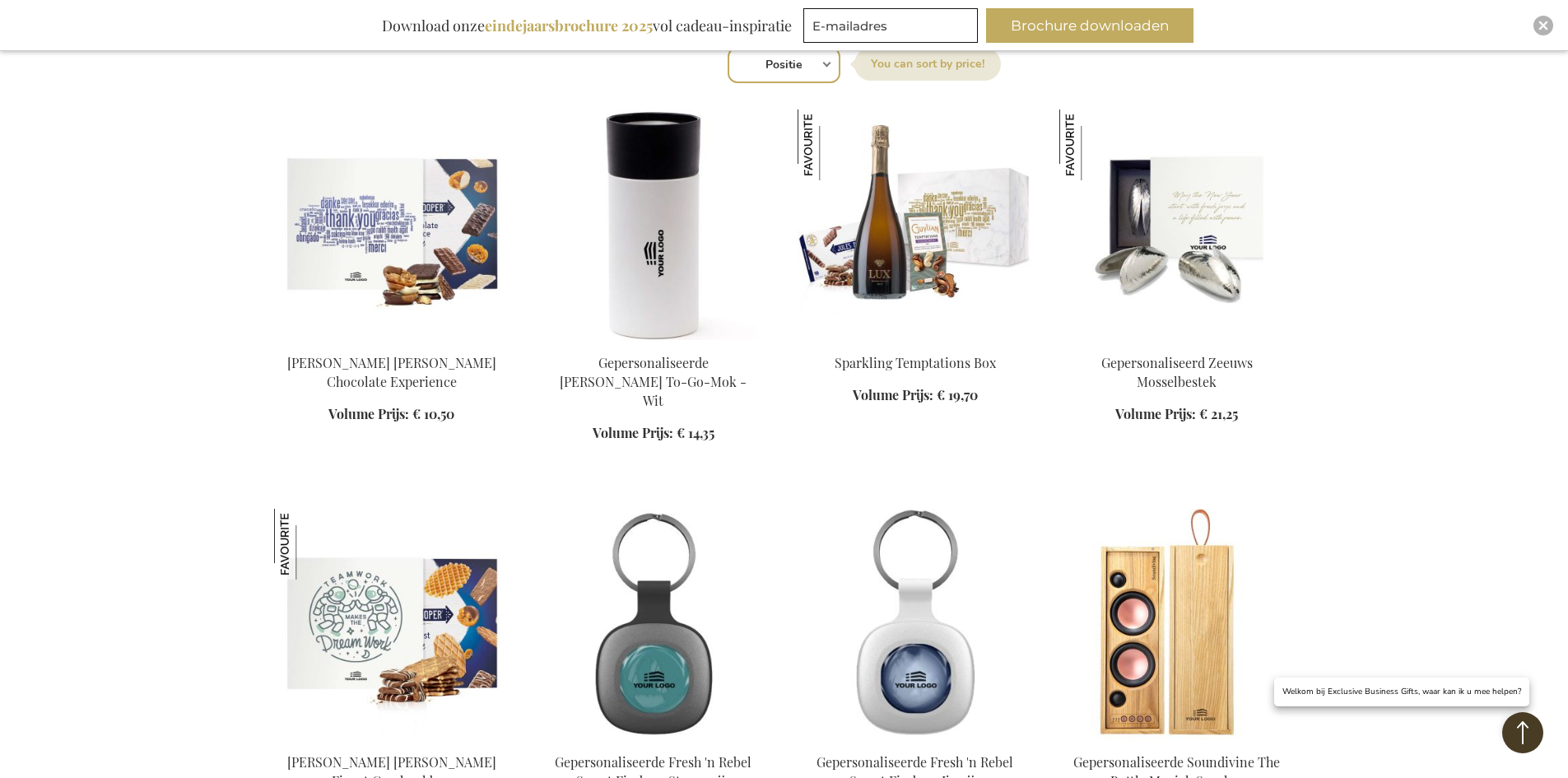
scroll to position [329, 0]
